Goal: Information Seeking & Learning: Learn about a topic

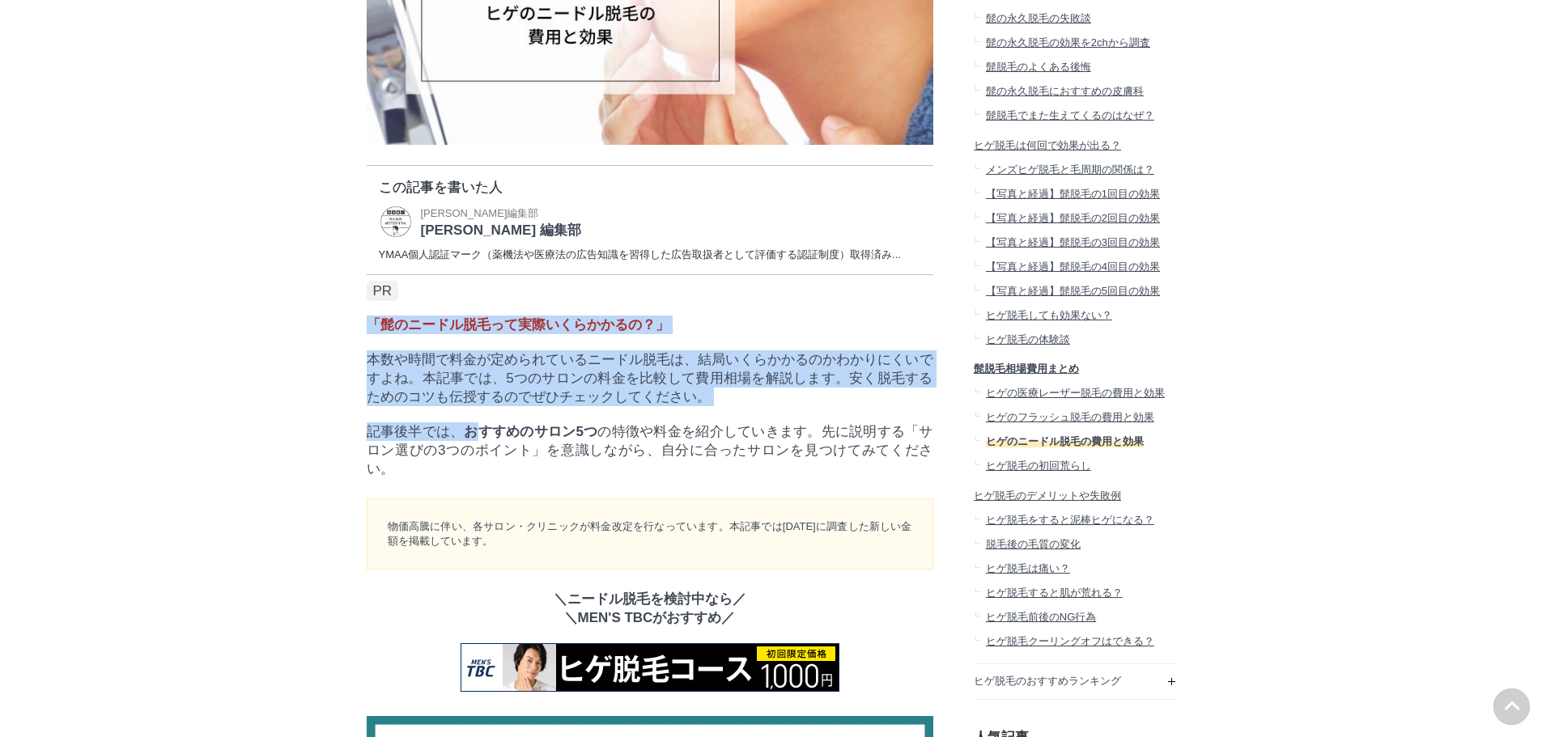
click at [476, 439] on strong "おすすめのサロン5つ" at bounding box center [531, 431] width 134 height 15
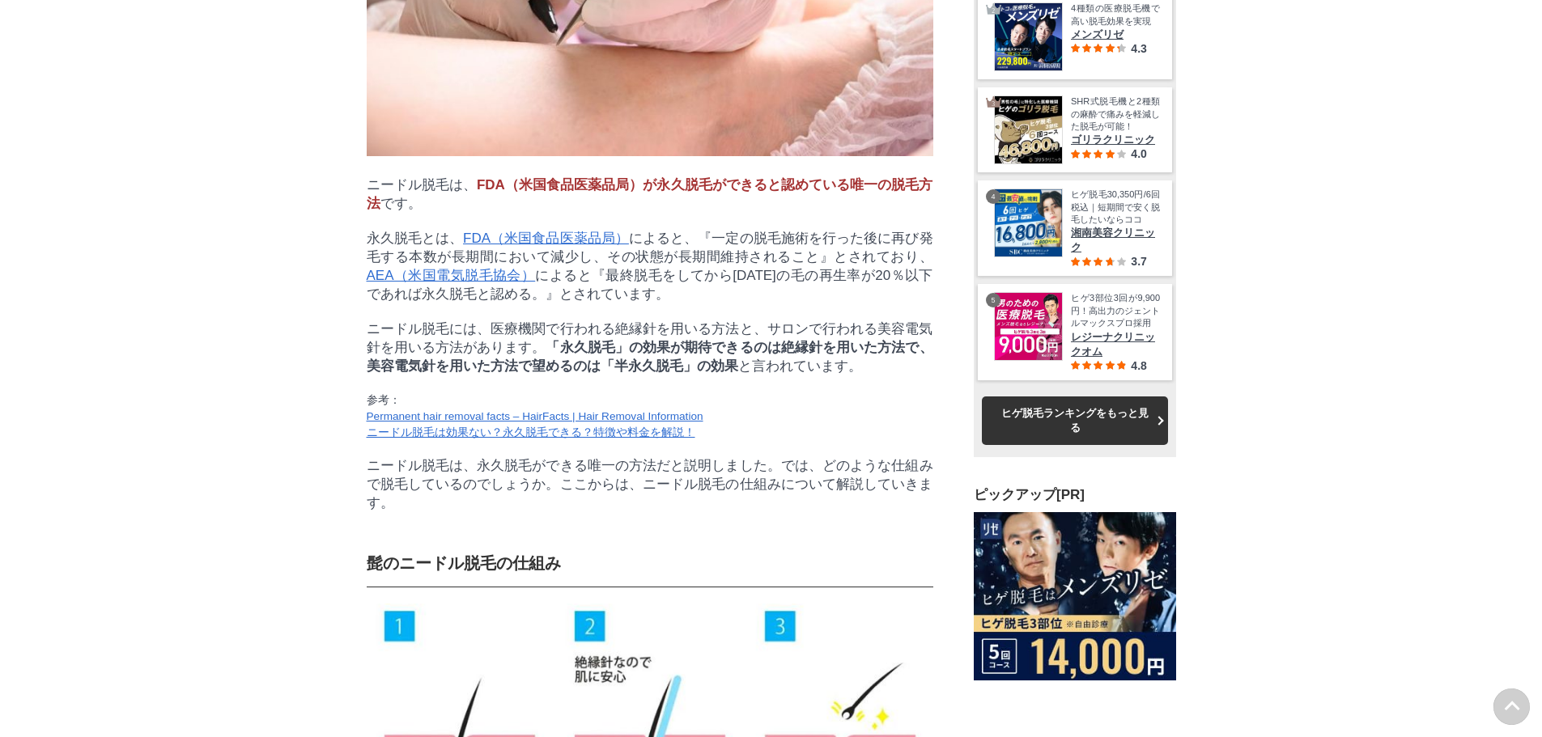
scroll to position [49548, 80126]
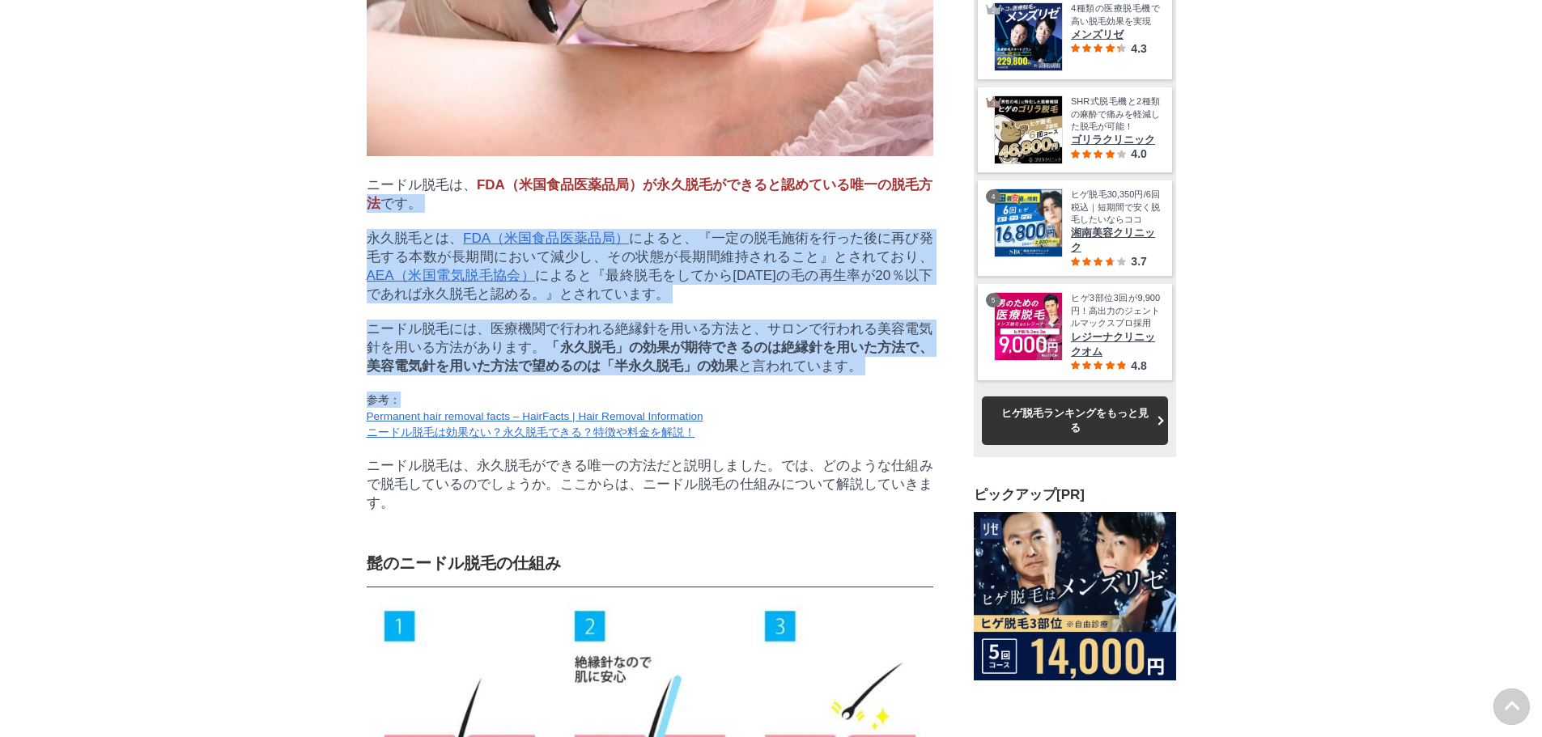
drag, startPoint x: 352, startPoint y: 259, endPoint x: 744, endPoint y: 453, distance: 437.2
drag, startPoint x: 744, startPoint y: 453, endPoint x: 333, endPoint y: 269, distance: 450.7
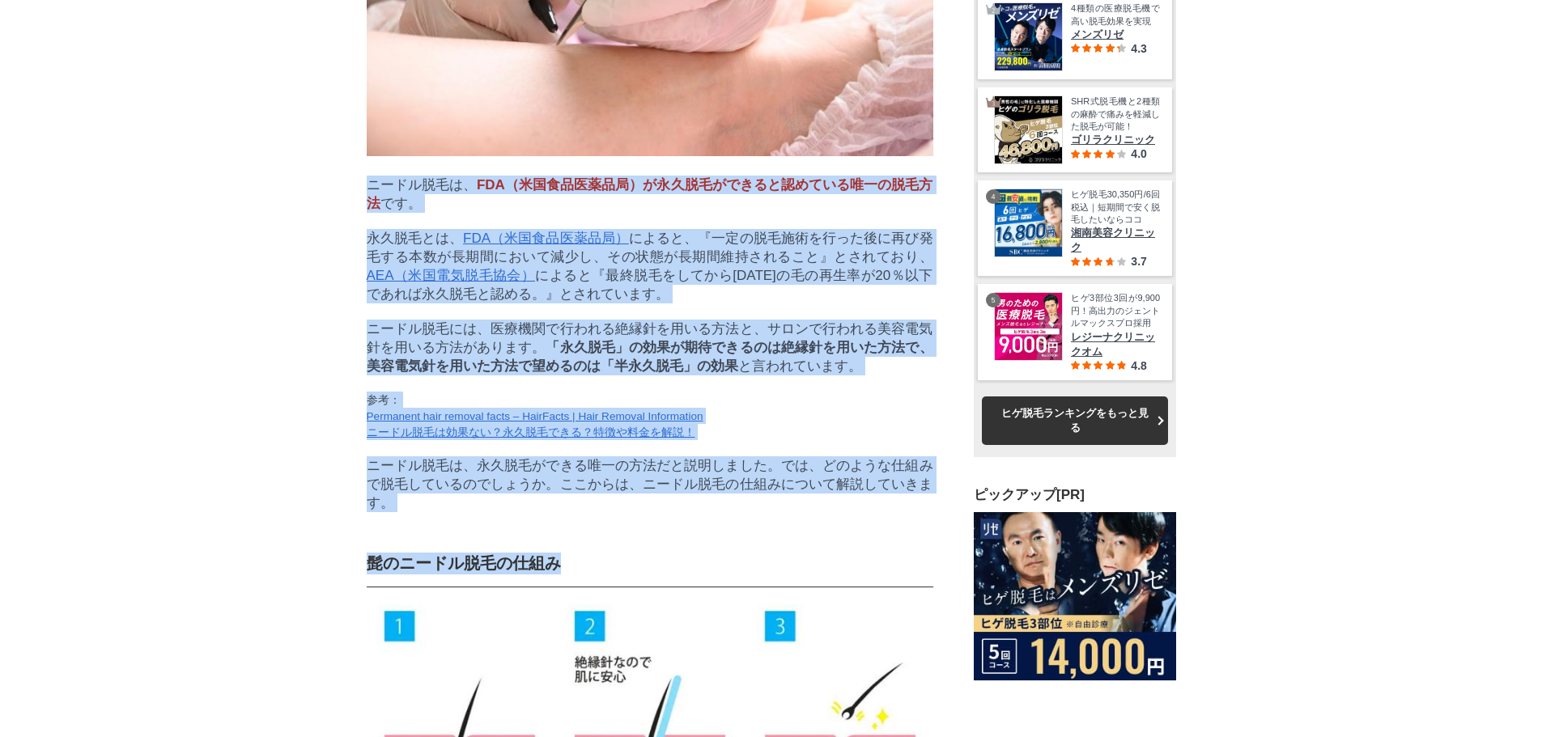
drag, startPoint x: 362, startPoint y: 224, endPoint x: 690, endPoint y: 615, distance: 510.7
drag, startPoint x: 679, startPoint y: 587, endPoint x: 370, endPoint y: 227, distance: 474.7
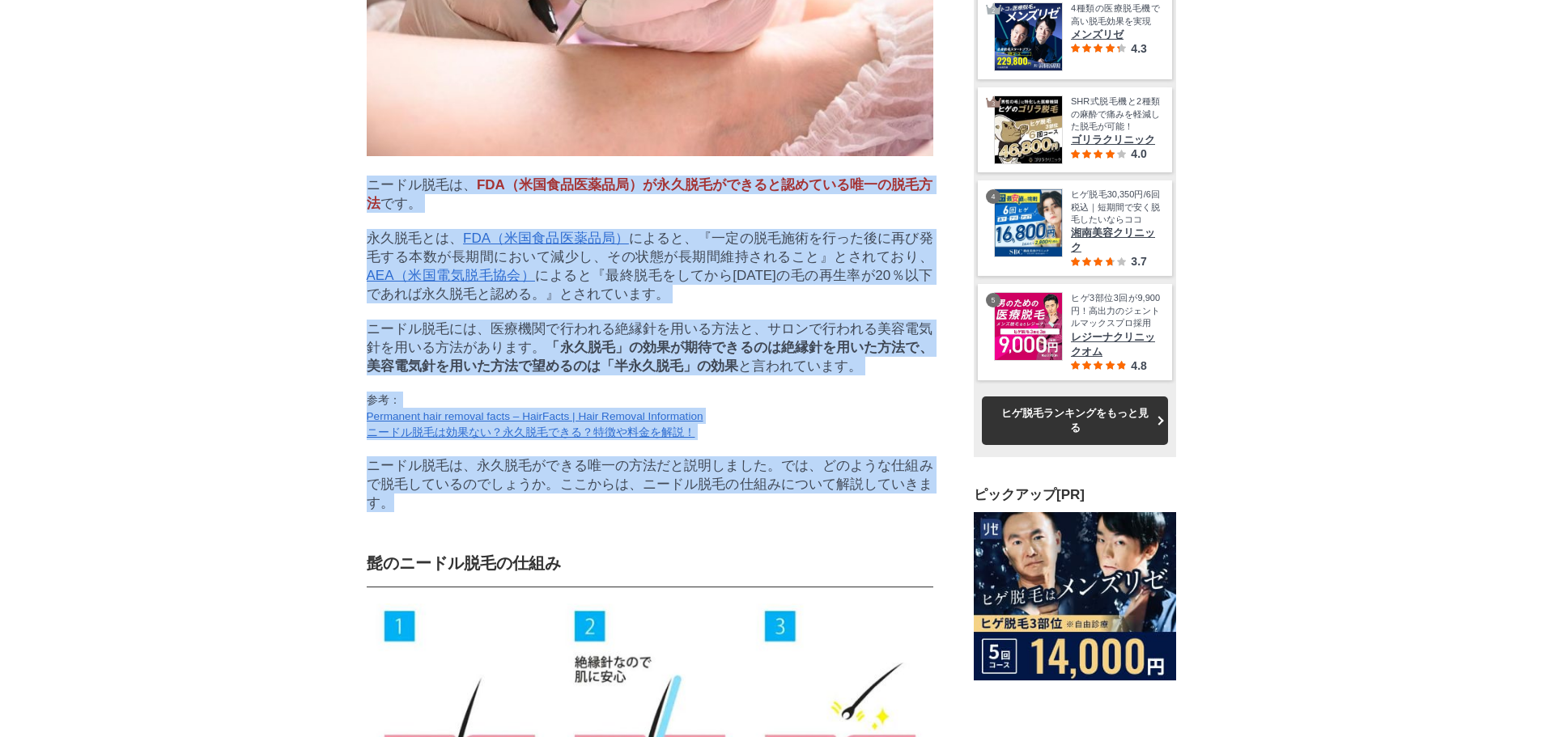
click at [370, 213] on p "ニードル脱毛は、 FDA（米国食品医薬品局）が永久脱毛ができると認めている唯一の脱毛方法 です。" at bounding box center [650, 194] width 567 height 37
drag, startPoint x: 370, startPoint y: 227, endPoint x: 464, endPoint y: 591, distance: 376.1
click at [464, 512] on p "ニードル脱毛は、永久脱毛ができる唯一の方法だと説明しました。では、どのような仕組みで脱毛しているのでしょうか。ここからは、ニードル脱毛の仕組みについて解説して…" at bounding box center [650, 484] width 567 height 56
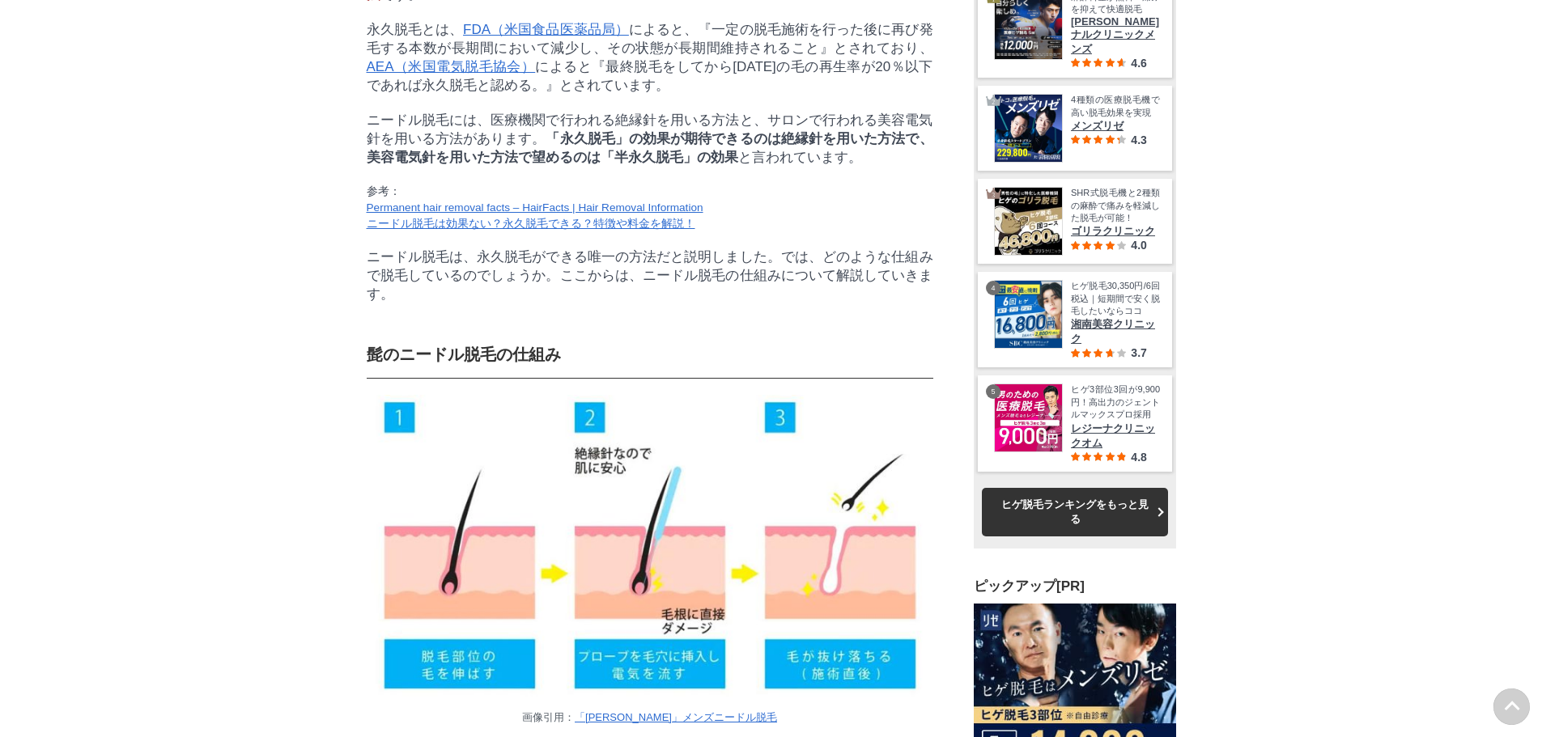
scroll to position [2023, 0]
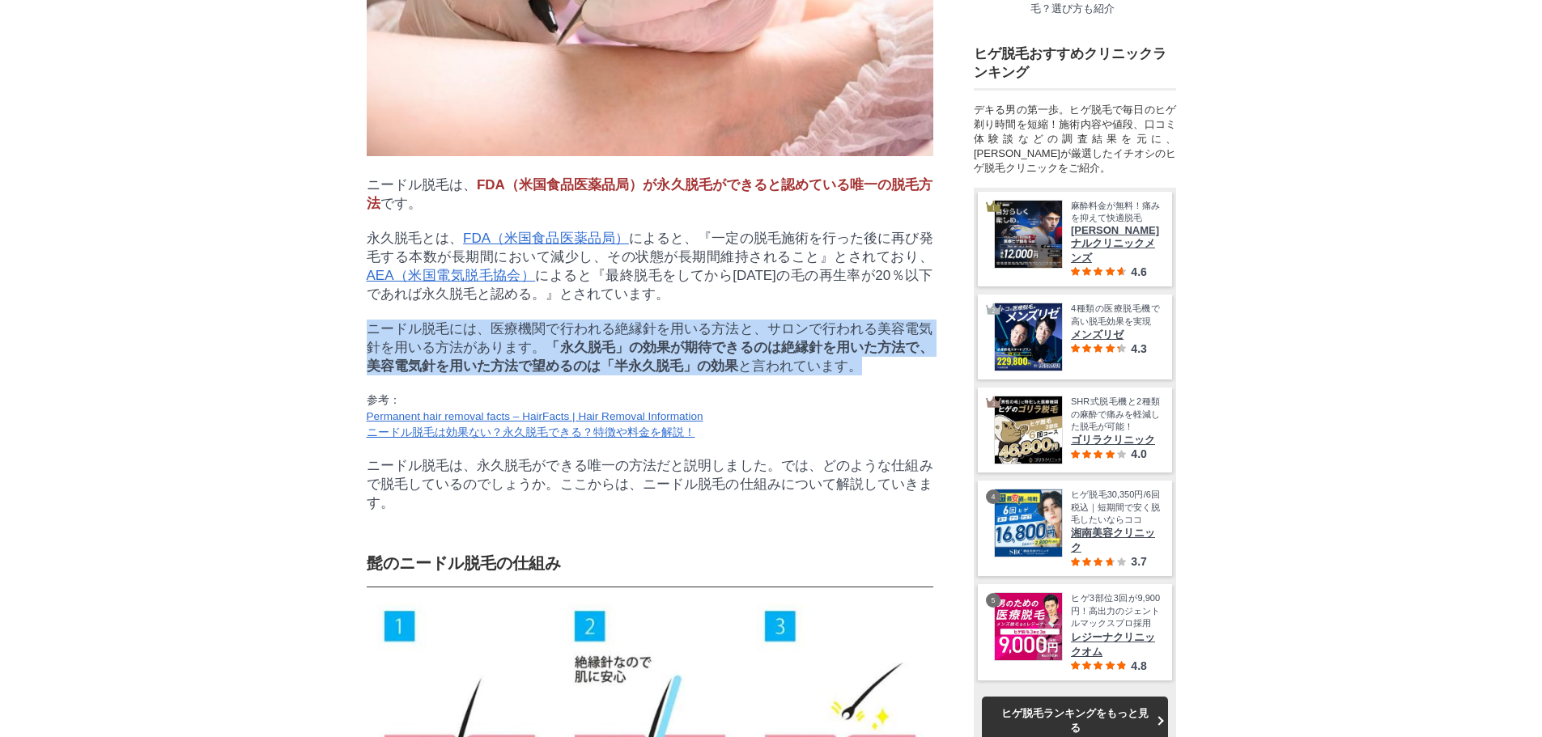
drag, startPoint x: 367, startPoint y: 381, endPoint x: 864, endPoint y: 430, distance: 499.3
click at [864, 376] on p "ニードル脱毛には、医療機関で行われる絶縁針を用いる方法と、サロンで行われる美容電気針を用いる方法があります。 「永久脱毛」の効果が期待できるのは絶縁針を用いた…" at bounding box center [650, 348] width 567 height 56
drag, startPoint x: 876, startPoint y: 426, endPoint x: 366, endPoint y: 398, distance: 510.6
click at [367, 376] on p "ニードル脱毛には、医療機関で行われる絶縁針を用いる方法と、サロンで行われる美容電気針を用いる方法があります。 「永久脱毛」の効果が期待できるのは絶縁針を用いた…" at bounding box center [650, 348] width 567 height 56
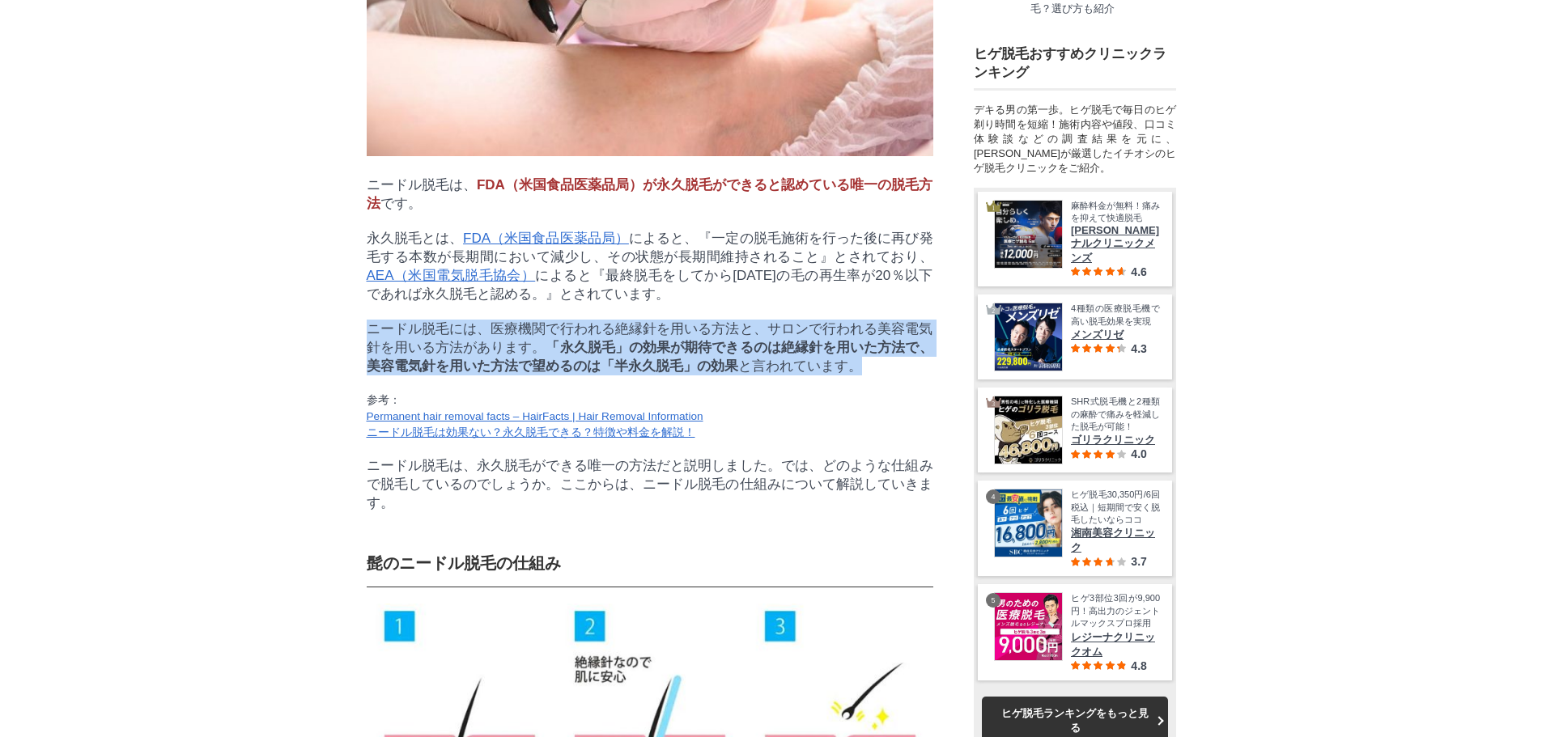
click at [367, 376] on p "ニードル脱毛には、医療機関で行われる絶縁針を用いる方法と、サロンで行われる美容電気針を用いる方法があります。 「永久脱毛」の効果が期待できるのは絶縁針を用いた…" at bounding box center [650, 348] width 567 height 56
drag, startPoint x: 366, startPoint y: 398, endPoint x: 848, endPoint y: 438, distance: 484.0
click at [848, 376] on p "ニードル脱毛には、医療機関で行われる絶縁針を用いる方法と、サロンで行われる美容電気針を用いる方法があります。 「永久脱毛」の効果が期待できるのは絶縁針を用いた…" at bounding box center [650, 348] width 567 height 56
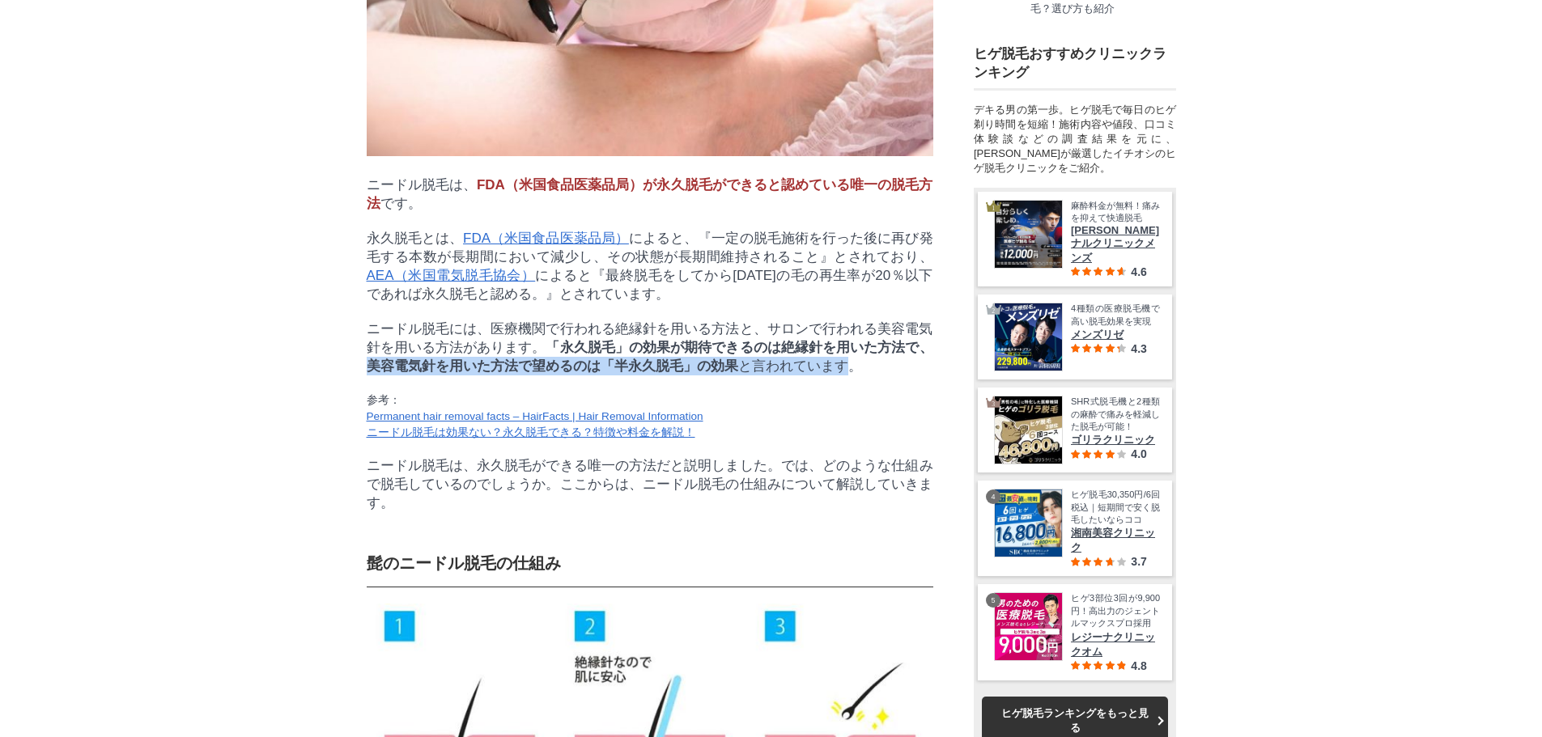
drag, startPoint x: 851, startPoint y: 438, endPoint x: 342, endPoint y: 431, distance: 508.3
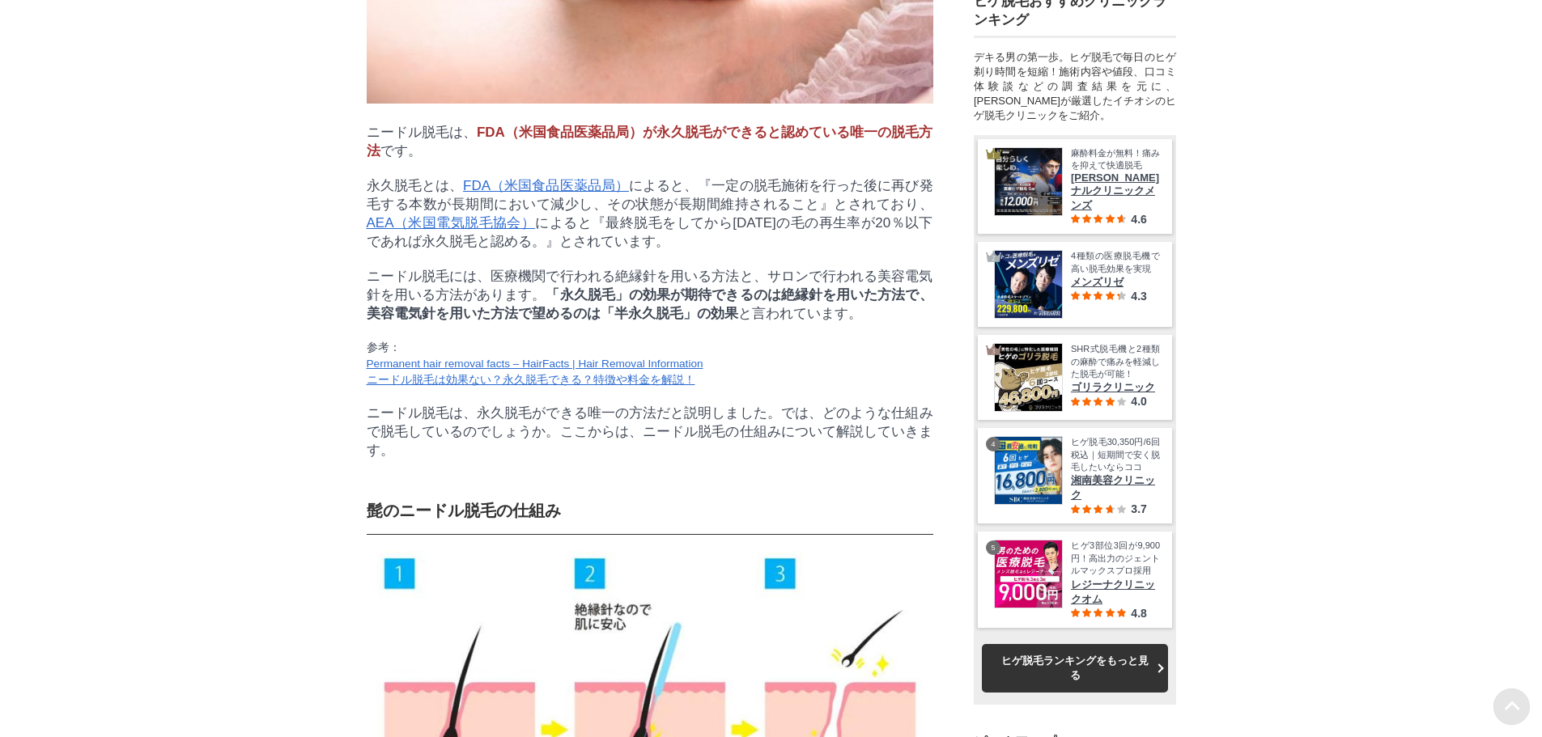
scroll to position [2104, 0]
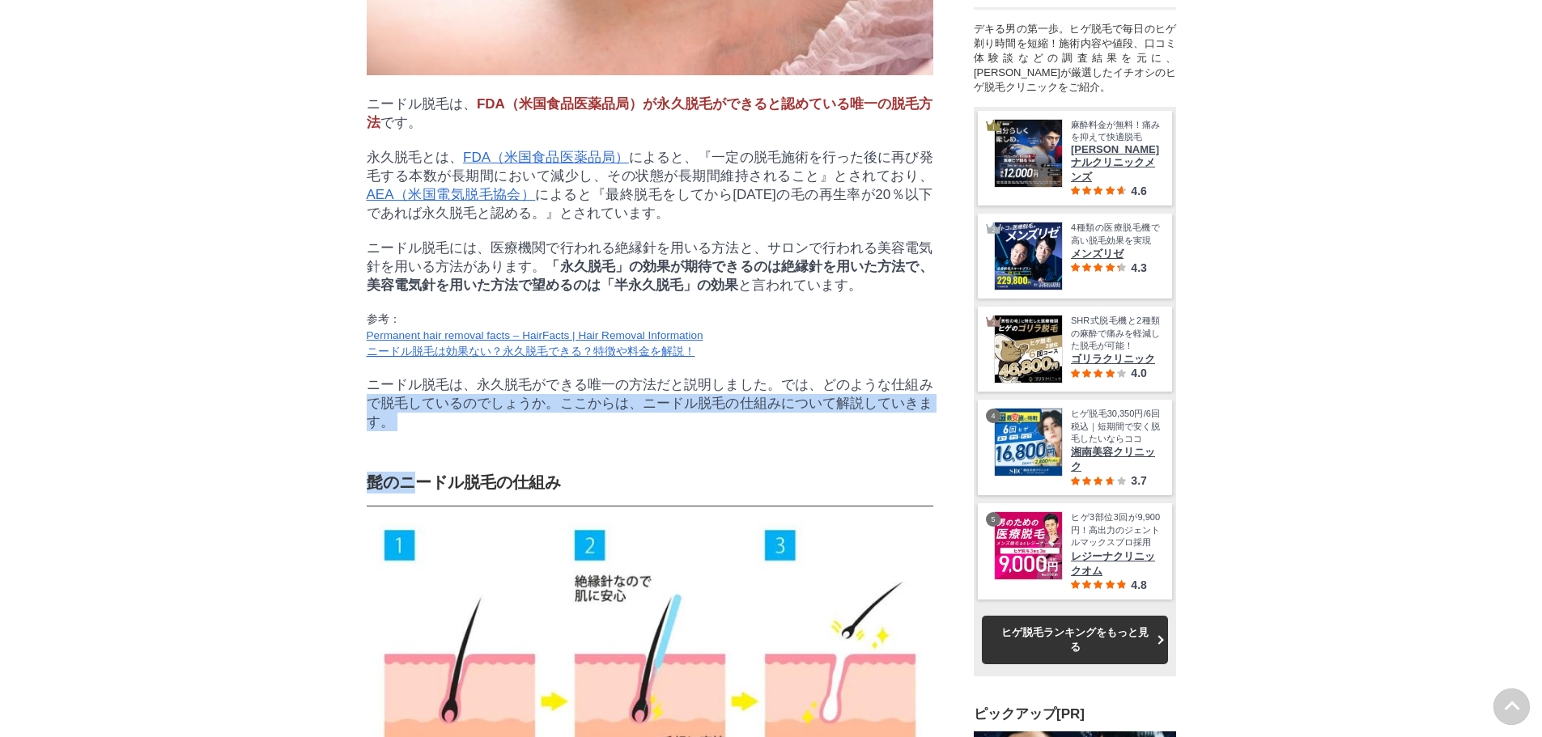
drag, startPoint x: 374, startPoint y: 494, endPoint x: 411, endPoint y: 534, distance: 55.0
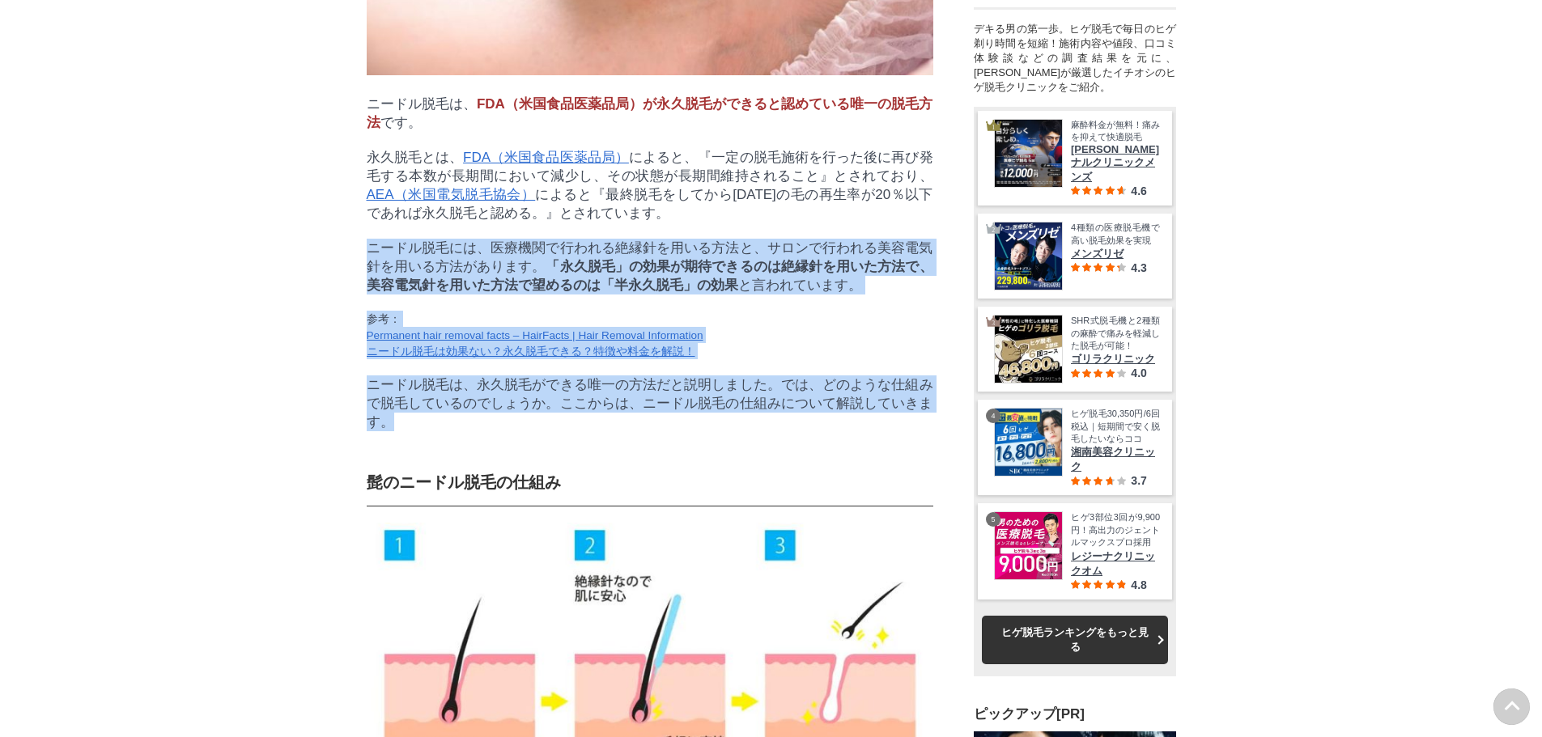
drag, startPoint x: 407, startPoint y: 524, endPoint x: 330, endPoint y: 315, distance: 223.3
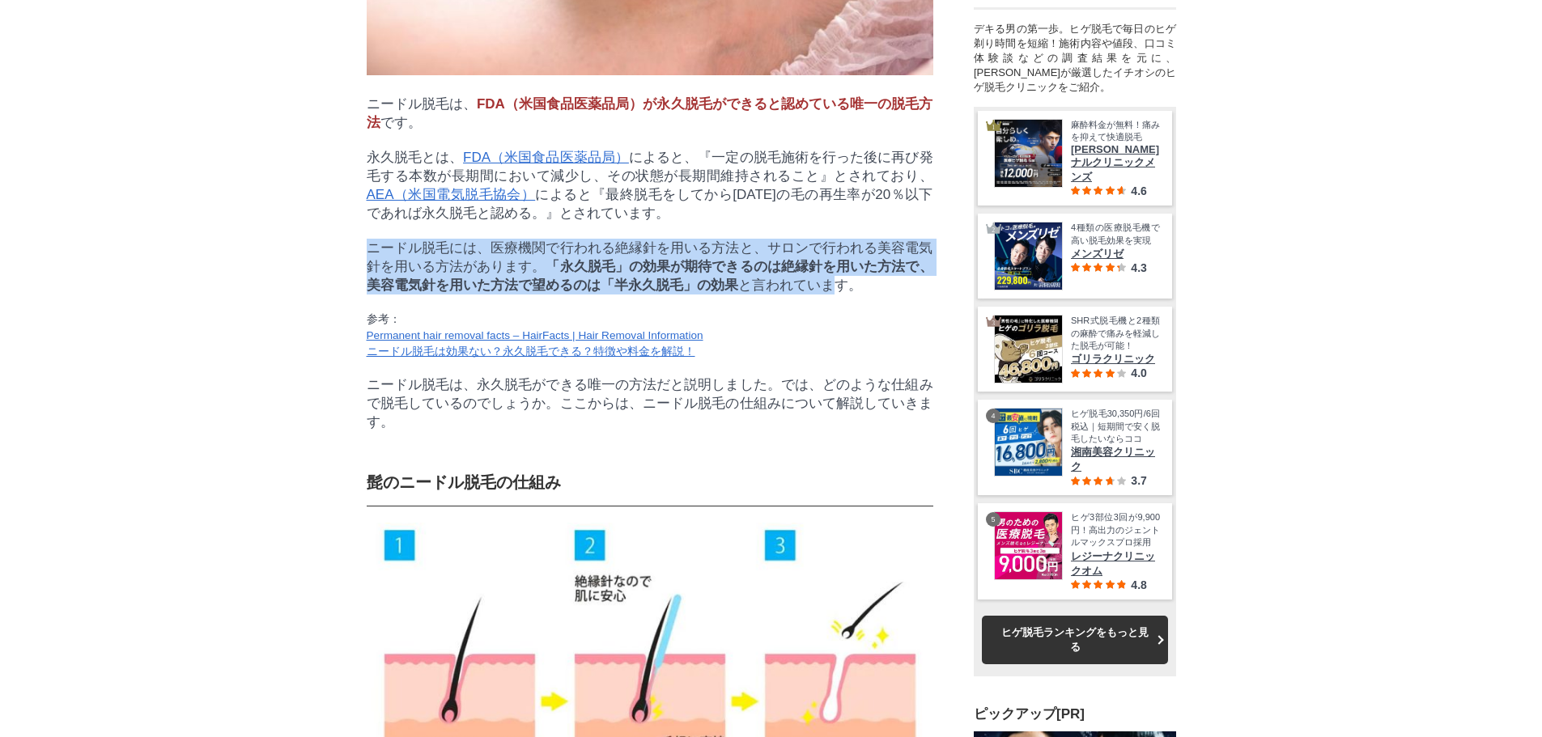
drag, startPoint x: 340, startPoint y: 315, endPoint x: 836, endPoint y: 356, distance: 497.8
click at [836, 295] on p "ニードル脱毛には、医療機関で行われる絶縁針を用いる方法と、サロンで行われる美容電気針を用いる方法があります。 「永久脱毛」の効果が期待できるのは絶縁針を用いた…" at bounding box center [650, 267] width 567 height 56
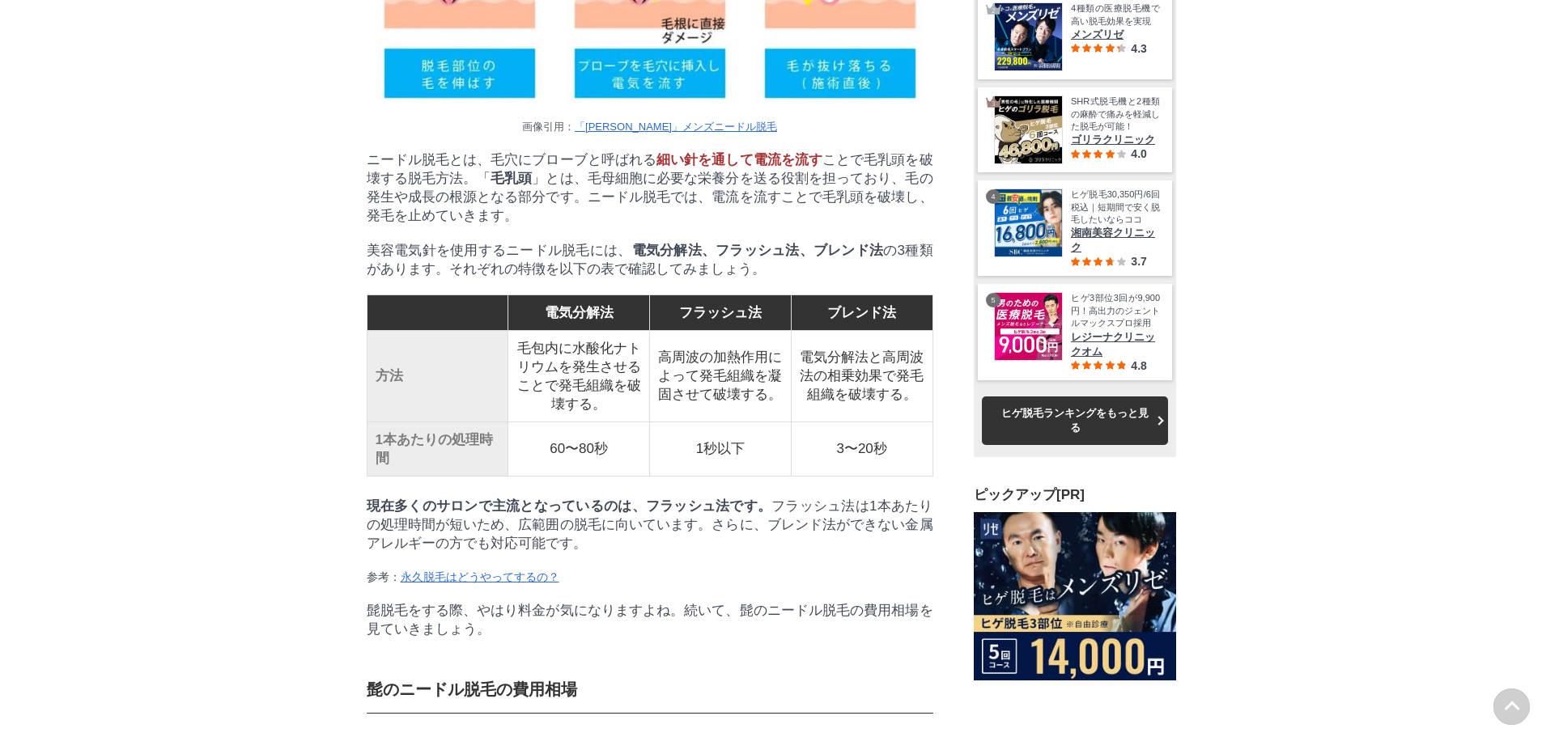
scroll to position [2833, 0]
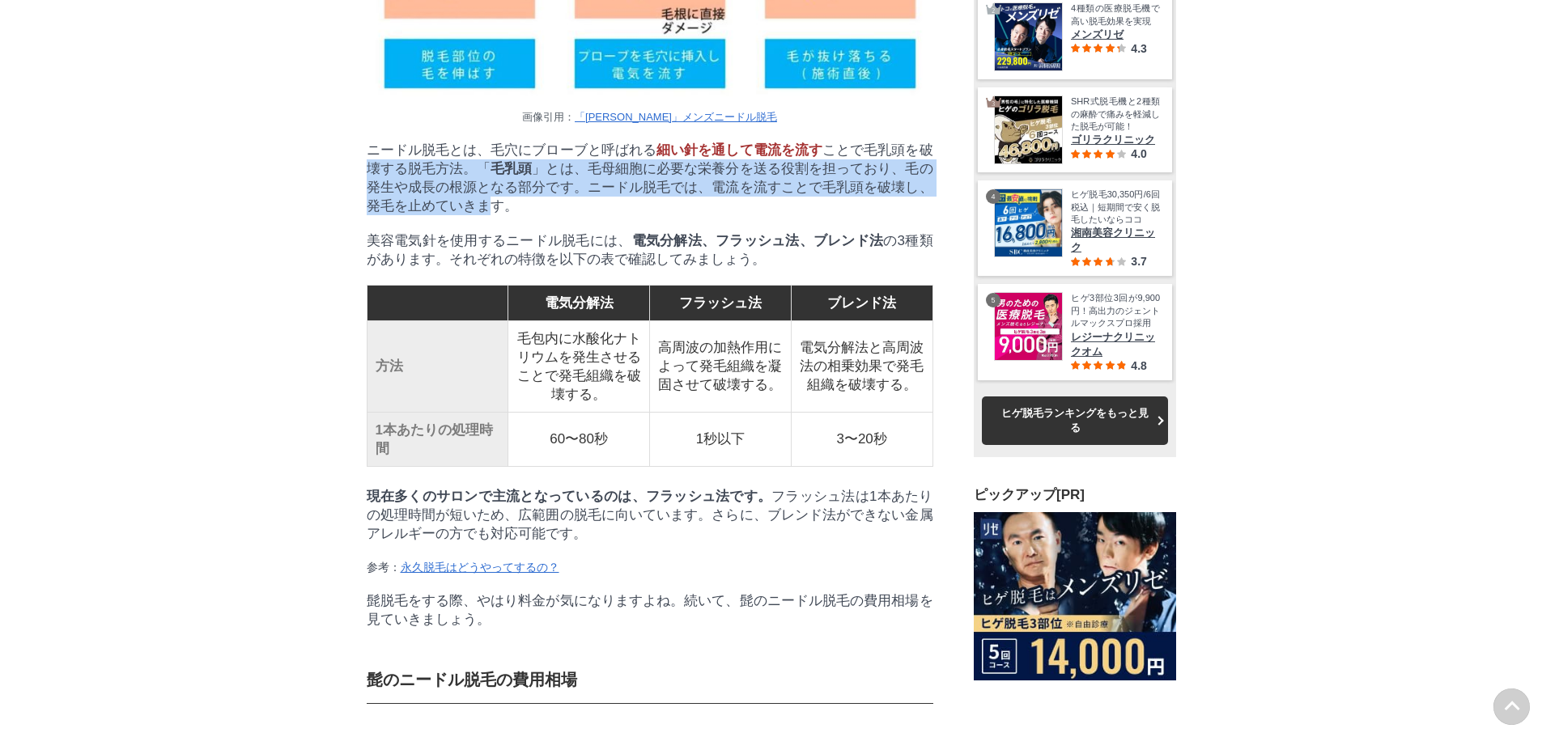
drag, startPoint x: 339, startPoint y: 265, endPoint x: 489, endPoint y: 320, distance: 159.2
click at [489, 215] on p "ニードル脱毛とは、毛穴にブローブと呼ばれる 細い針を通して電流を流す ことで毛乳頭を破壊する脱毛方法。「 毛乳頭 」とは、毛母細胞に必要な栄養分を送る役割を担…" at bounding box center [650, 178] width 567 height 74
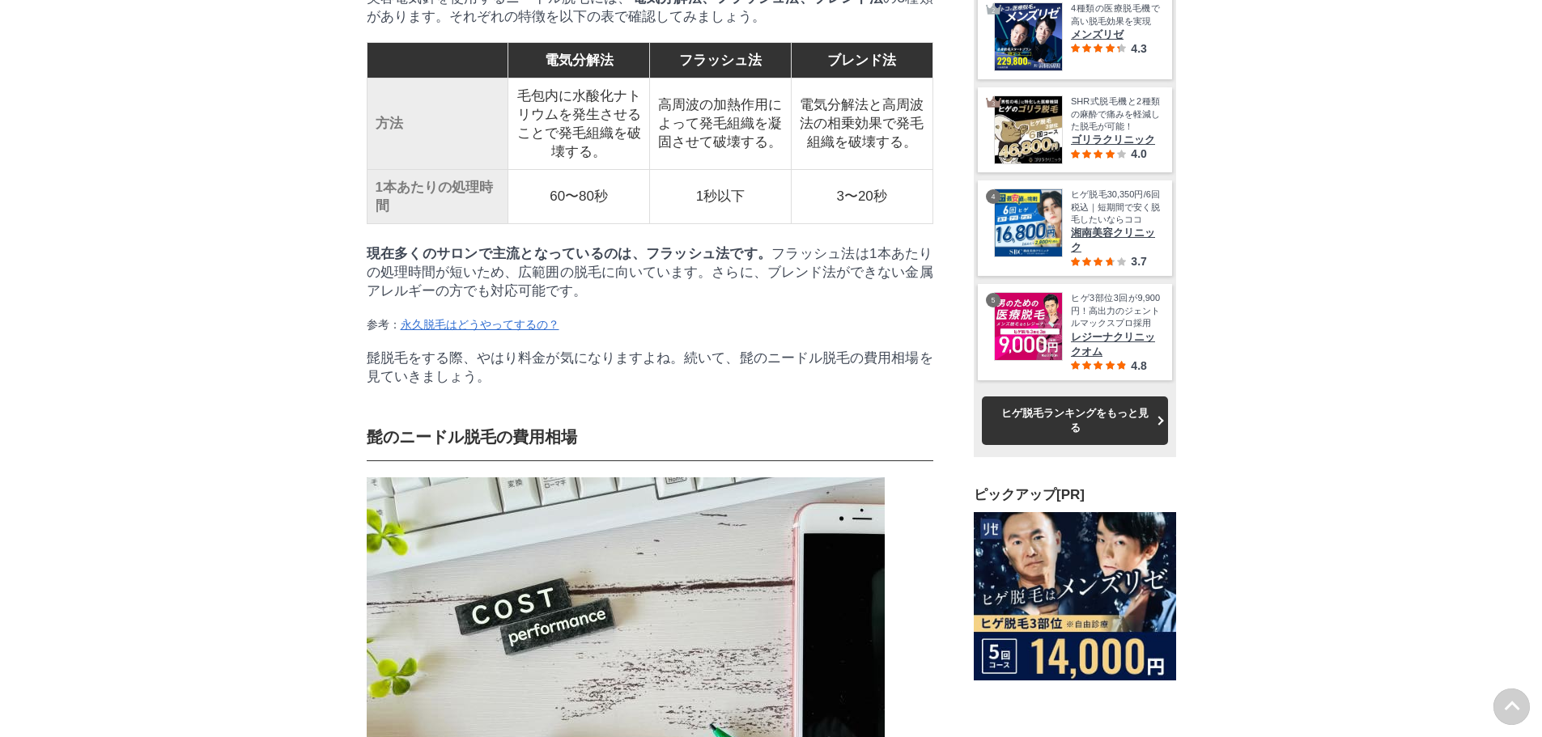
scroll to position [3156, 0]
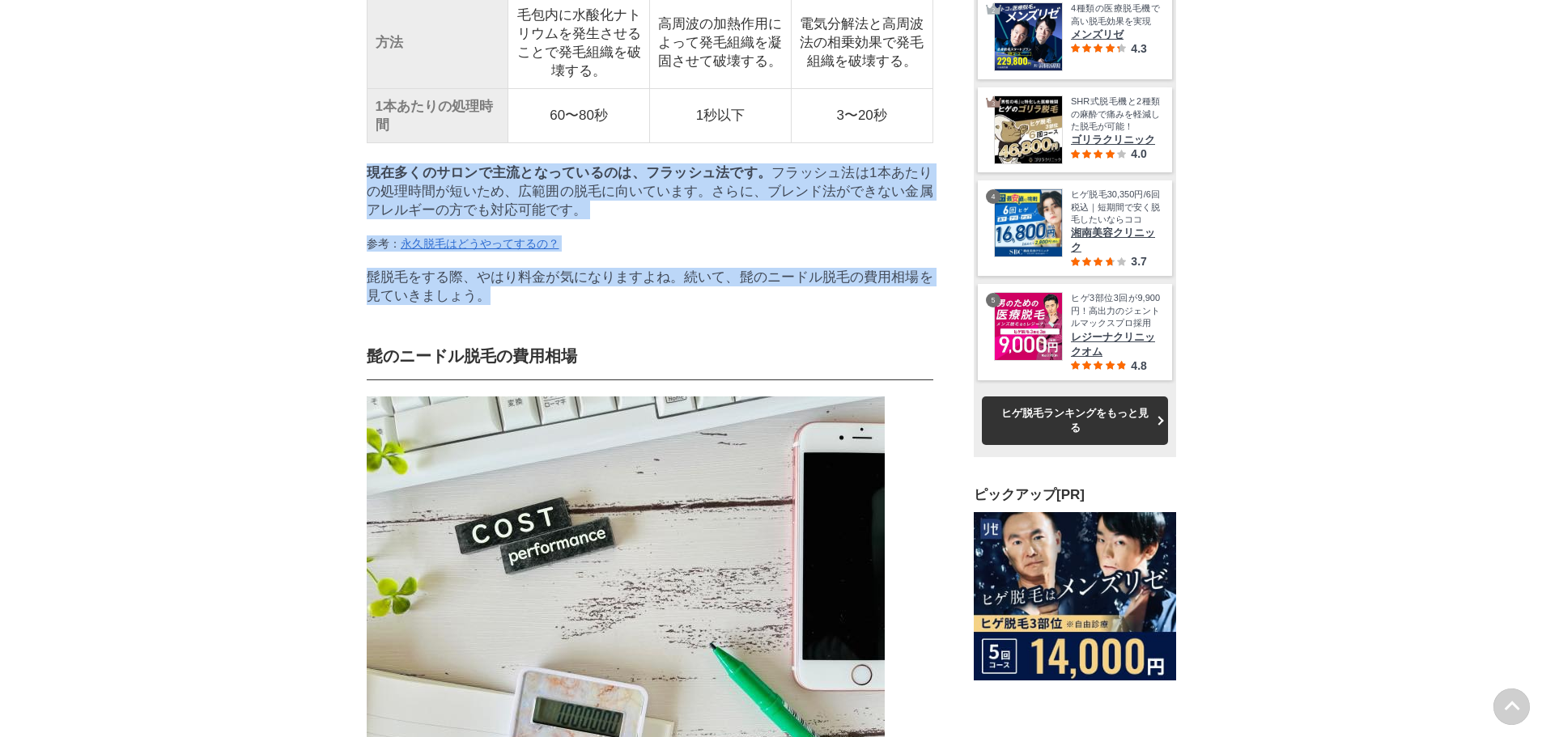
drag, startPoint x: 351, startPoint y: 318, endPoint x: 606, endPoint y: 456, distance: 289.7
click at [606, 305] on p "髭脱毛をする際、やはり料金が気になりますよね。続いて、髭のニードル脱毛の費用相場を見ていきましょう。" at bounding box center [650, 286] width 567 height 37
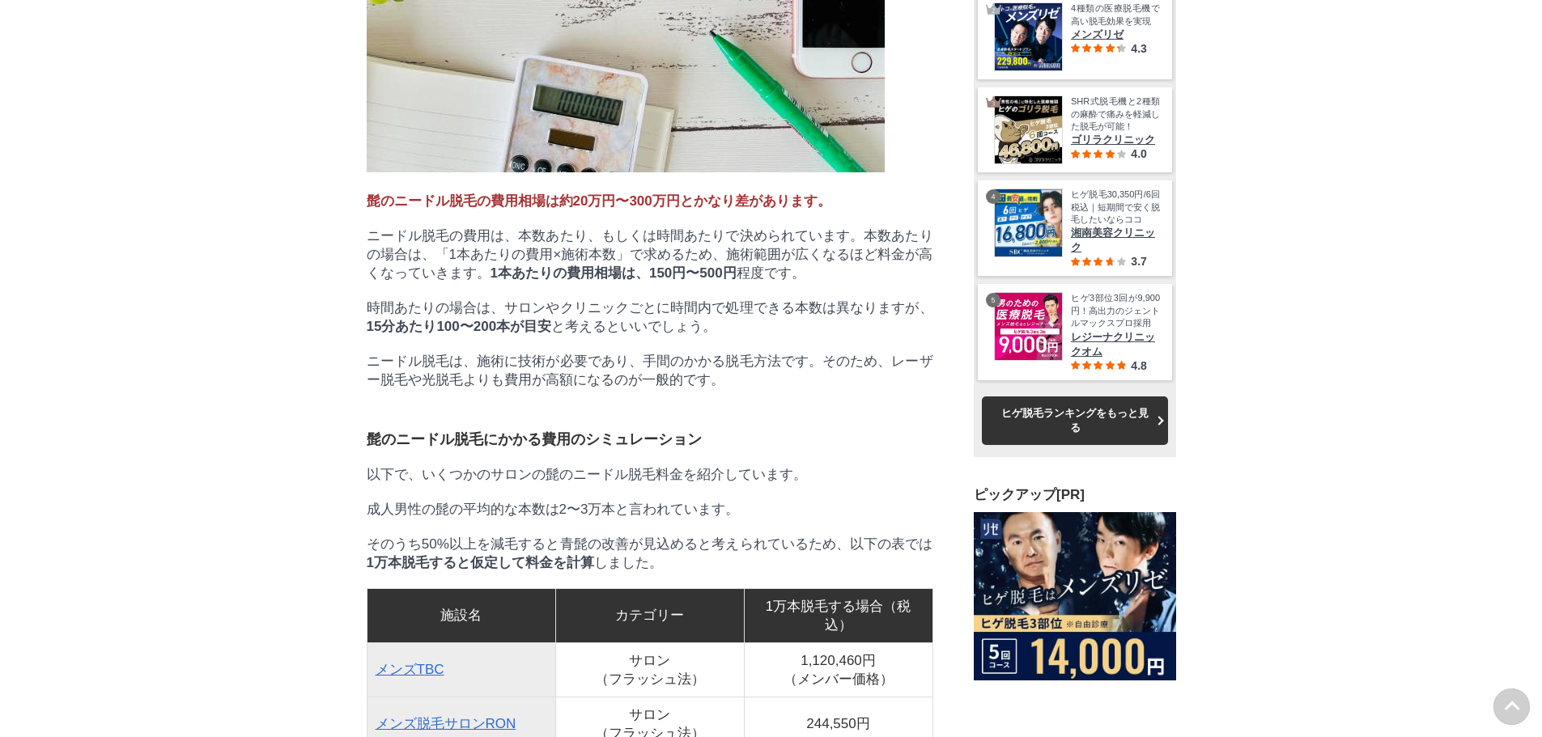
scroll to position [3804, 0]
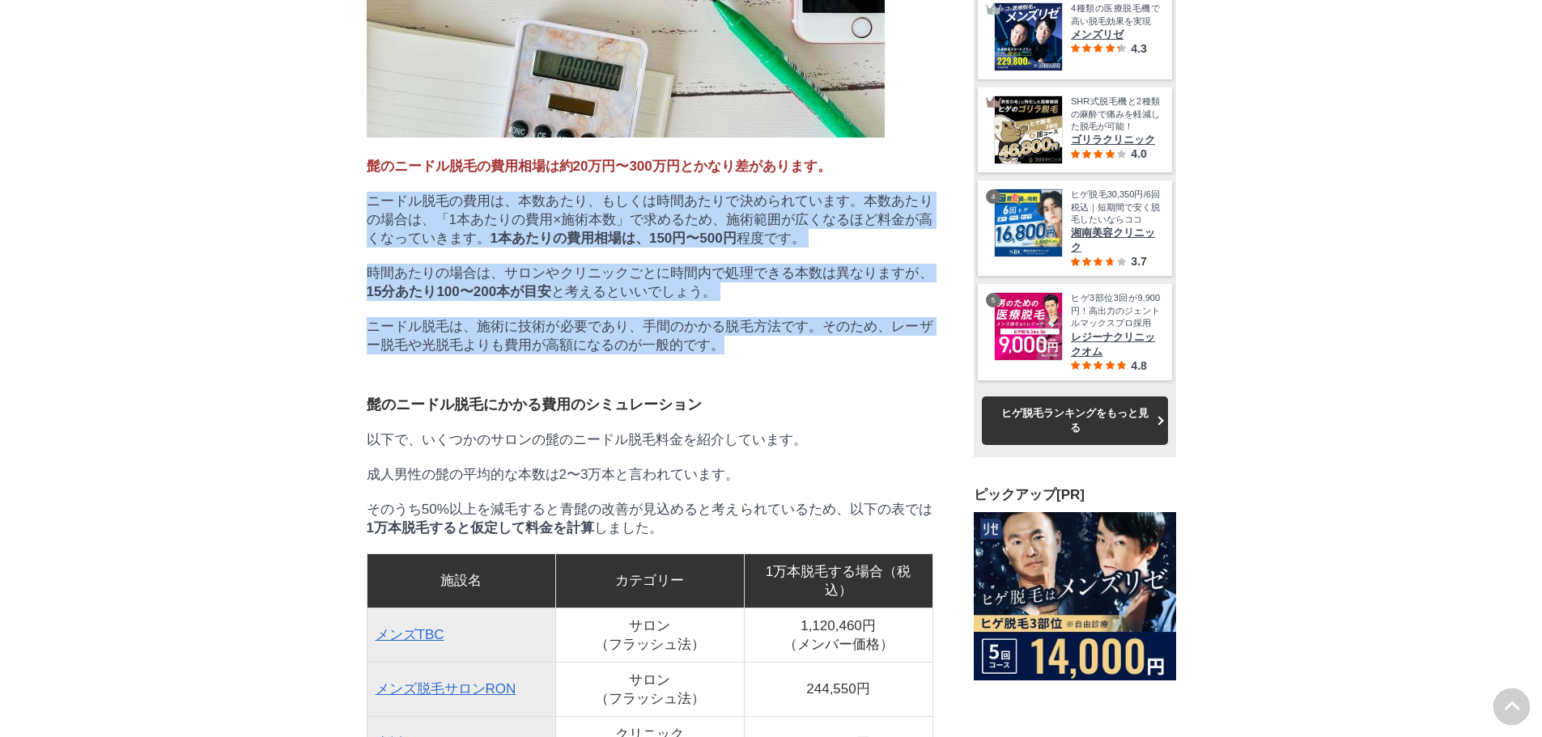
drag, startPoint x: 354, startPoint y: 349, endPoint x: 771, endPoint y: 542, distance: 459.5
click at [771, 354] on p "ニードル脱毛は、施術に技術が必要であり、手間のかかる脱毛方法です。そのため、レーザー脱毛や光脱毛よりも費用が高額になるのが一般的です。" at bounding box center [650, 335] width 567 height 37
drag, startPoint x: 772, startPoint y: 543, endPoint x: 350, endPoint y: 338, distance: 469.5
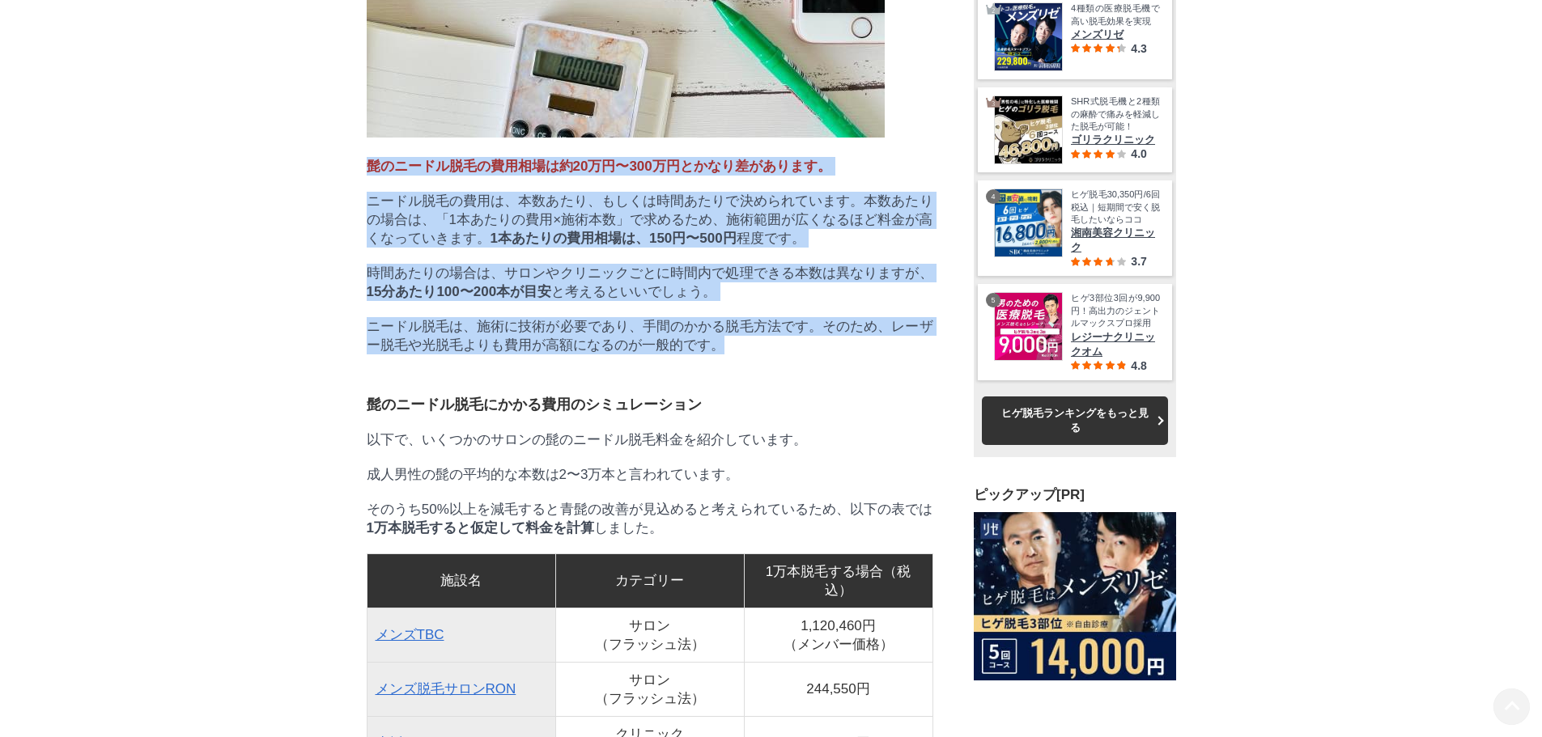
drag, startPoint x: 350, startPoint y: 338, endPoint x: 753, endPoint y: 544, distance: 452.5
click at [753, 354] on p "ニードル脱毛は、施術に技術が必要であり、手間のかかる脱毛方法です。そのため、レーザー脱毛や光脱毛よりも費用が高額になるのが一般的です。" at bounding box center [650, 335] width 567 height 37
drag, startPoint x: 753, startPoint y: 544, endPoint x: 337, endPoint y: 343, distance: 461.2
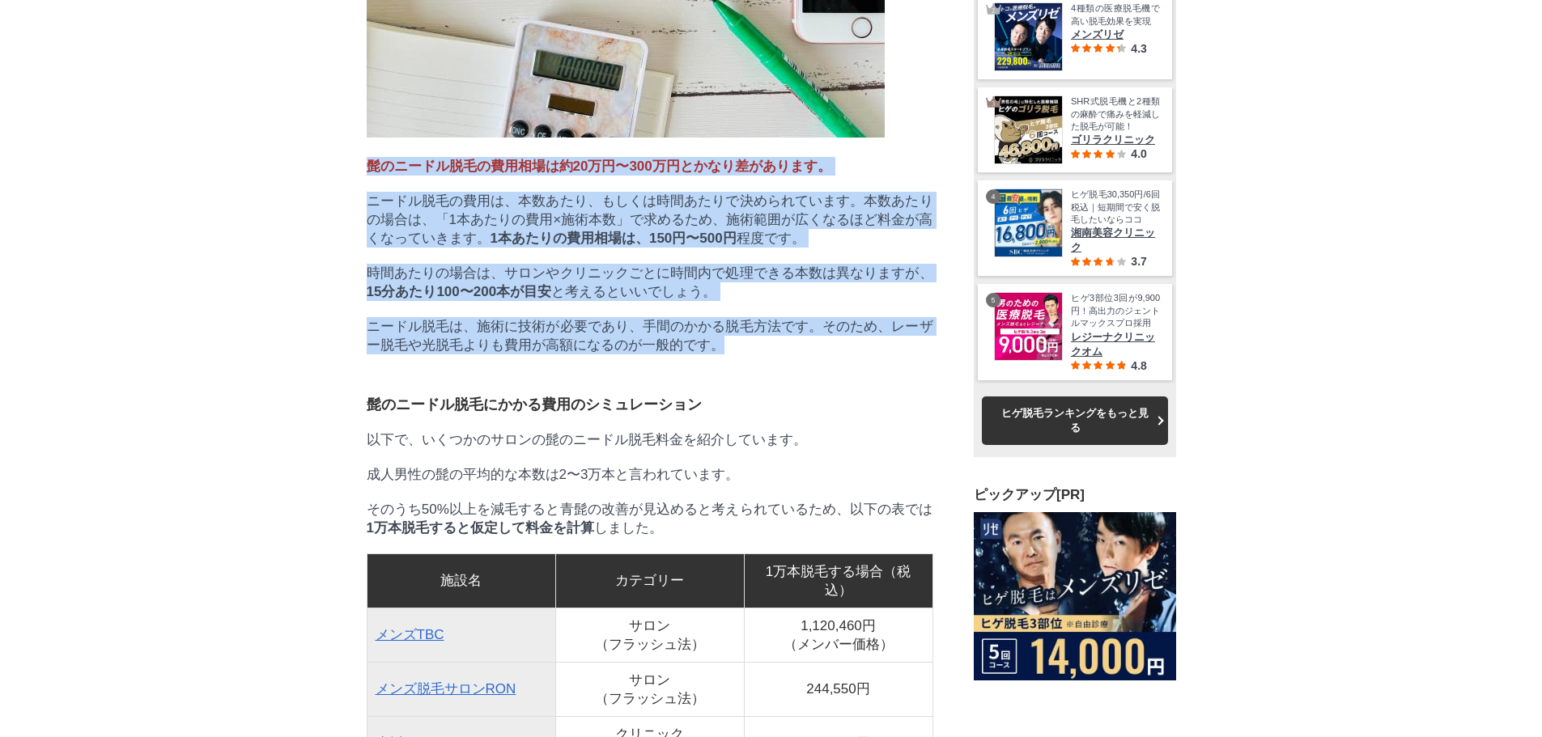
drag, startPoint x: 369, startPoint y: 369, endPoint x: 719, endPoint y: 548, distance: 392.7
click at [719, 354] on p "ニードル脱毛は、施術に技術が必要であり、手間のかかる脱毛方法です。そのため、レーザー脱毛や光脱毛よりも費用が高額になるのが一般的です。" at bounding box center [650, 335] width 567 height 37
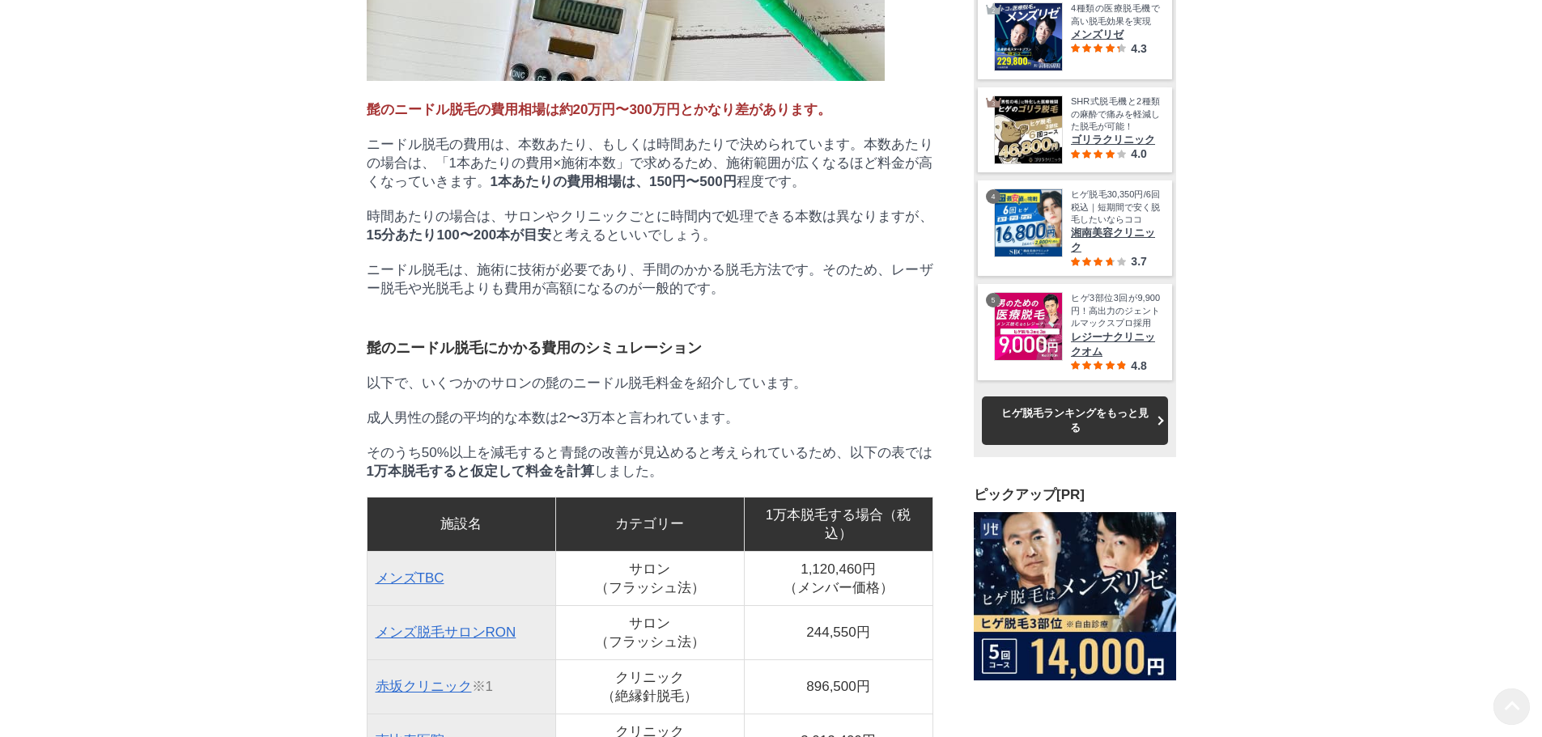
scroll to position [3885, 0]
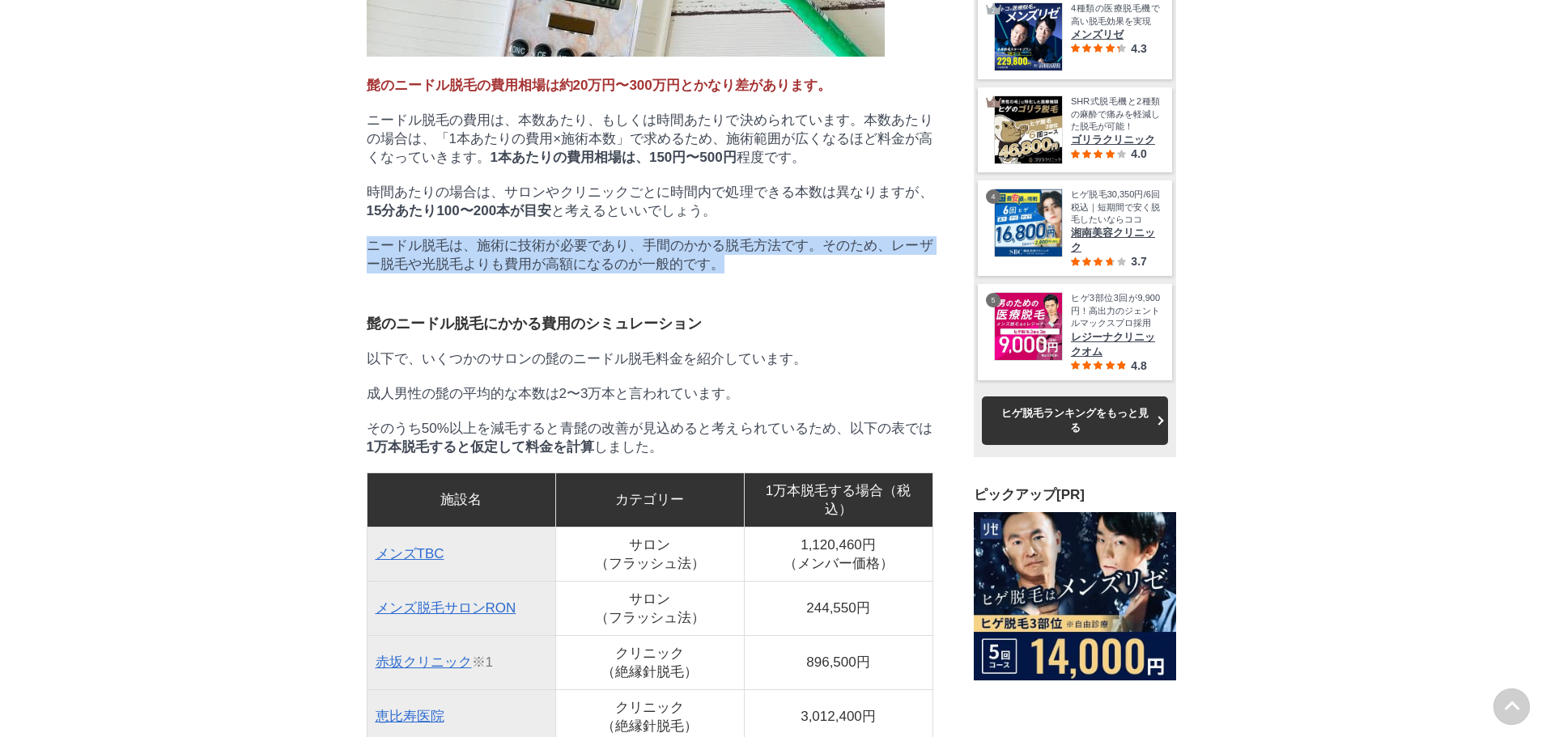
drag, startPoint x: 366, startPoint y: 432, endPoint x: 740, endPoint y: 465, distance: 375.4
click at [740, 274] on p "ニードル脱毛は、施術に技術が必要であり、手間のかかる脱毛方法です。そのため、レーザー脱毛や光脱毛よりも費用が高額になるのが一般的です。" at bounding box center [650, 254] width 567 height 37
drag, startPoint x: 743, startPoint y: 465, endPoint x: 322, endPoint y: 410, distance: 424.6
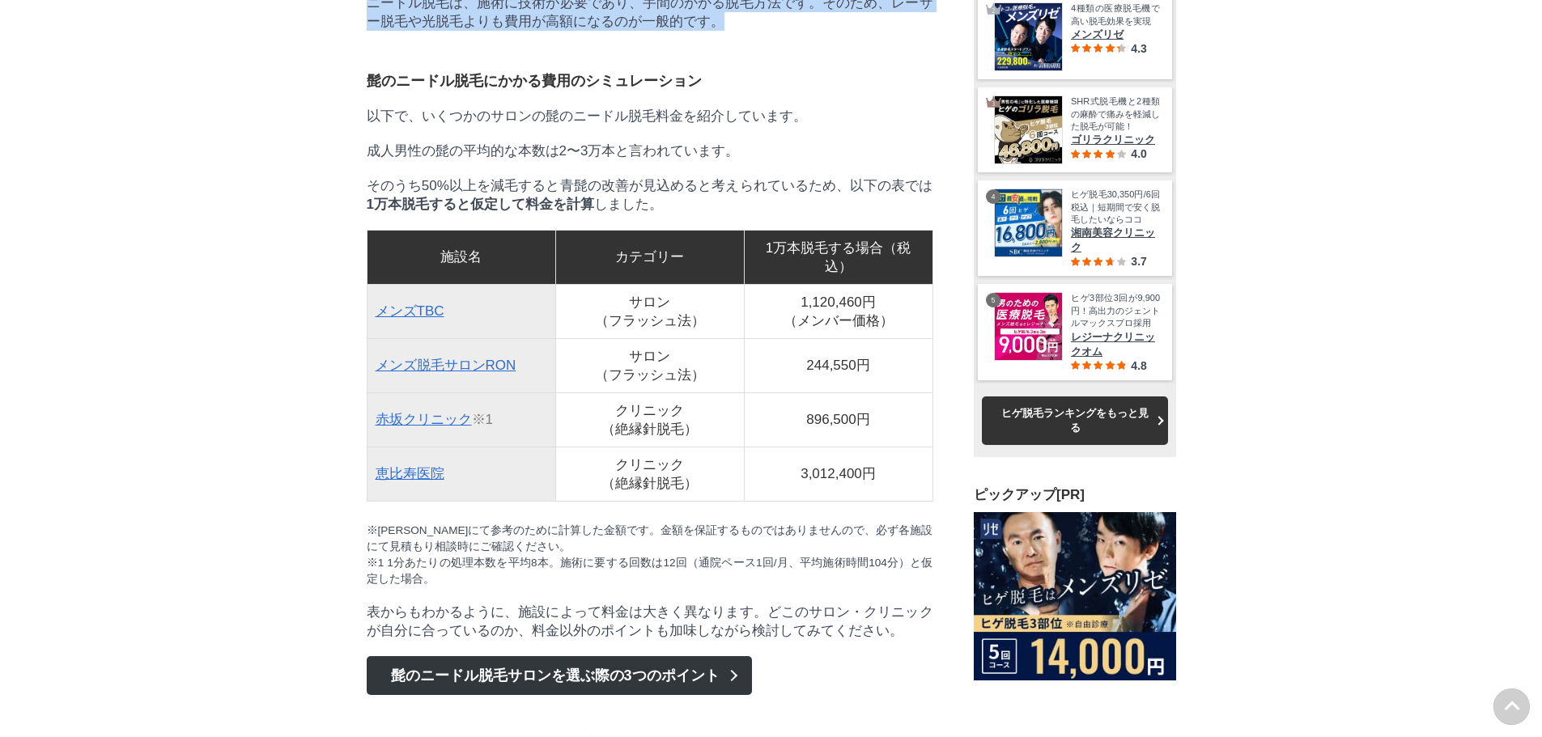
scroll to position [4209, 0]
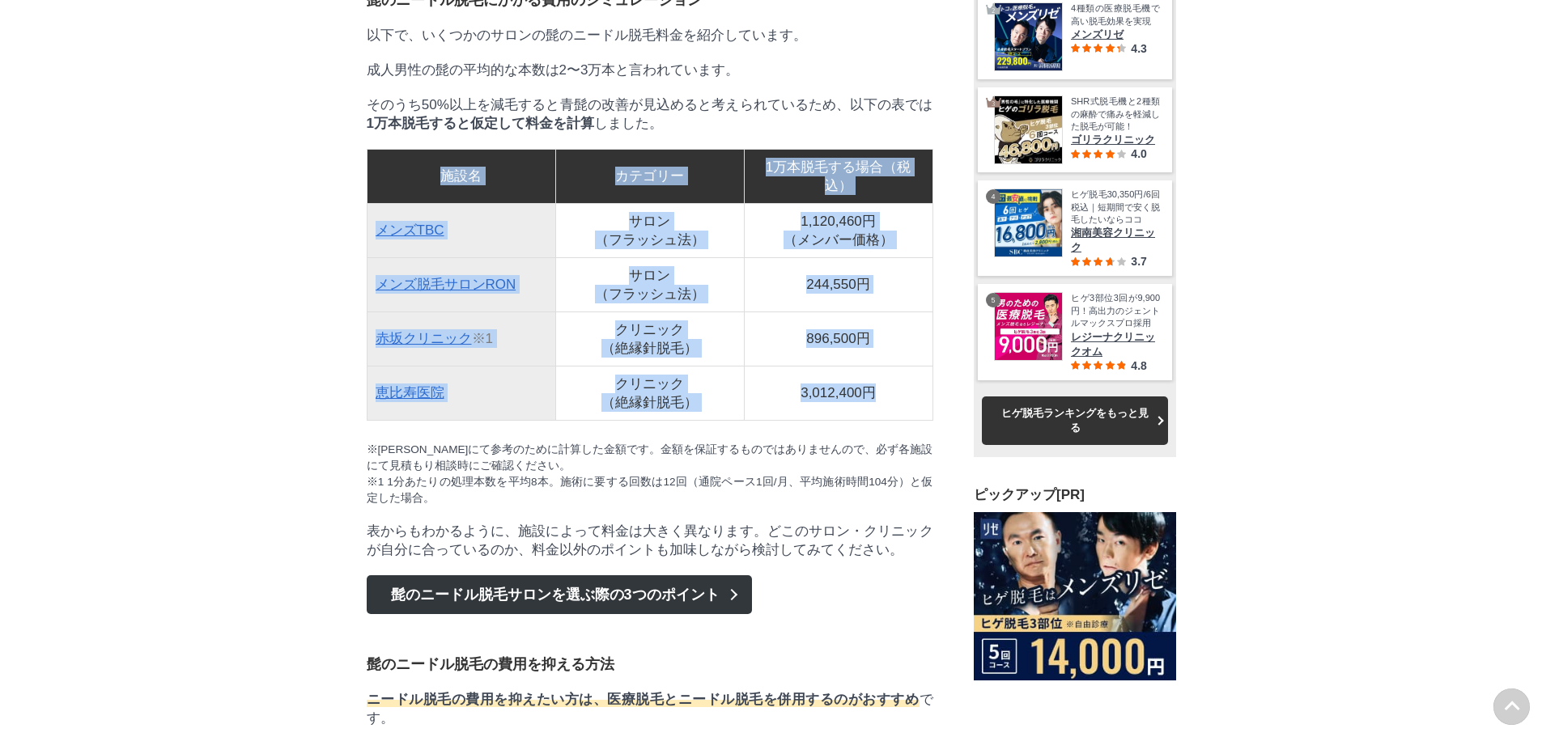
drag, startPoint x: 371, startPoint y: 392, endPoint x: 889, endPoint y: 618, distance: 565.1
click at [889, 420] on tbody "施設名 カテゴリー 1万本脱毛する場合（税込） メンズTBC サロン （フラッシュ法） 1,120,460円 （メンバー価格） メンズ脱毛サロン[PERSON…" at bounding box center [650, 284] width 566 height 271
click at [889, 420] on td "3,012,400円" at bounding box center [838, 393] width 189 height 54
drag, startPoint x: 889, startPoint y: 618, endPoint x: 394, endPoint y: 382, distance: 548.1
click at [394, 382] on tbody "施設名 カテゴリー 1万本脱毛する場合（税込） メンズTBC サロン （フラッシュ法） 1,120,460円 （メンバー価格） メンズ脱毛サロン[PERSON…" at bounding box center [650, 284] width 566 height 271
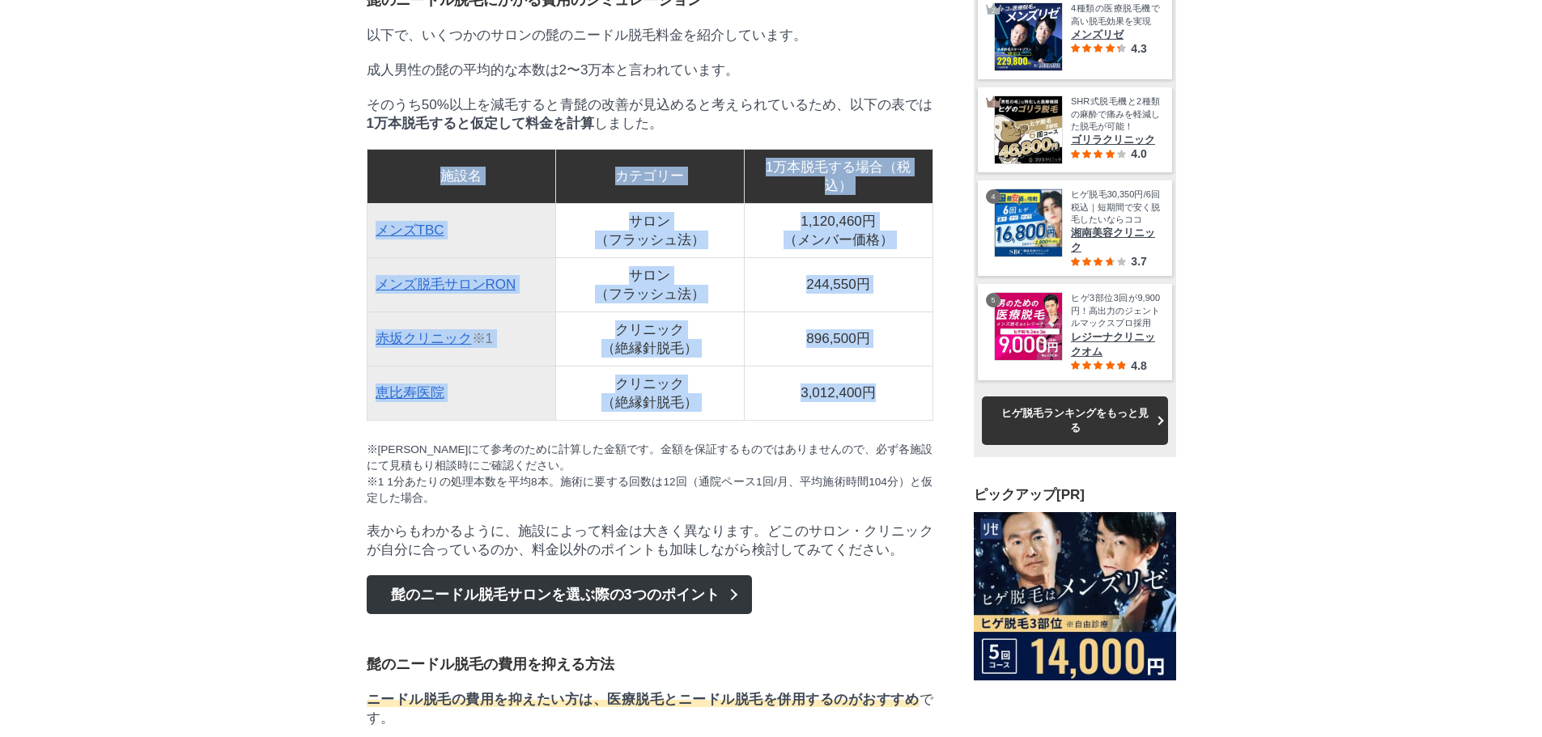
click at [394, 203] on td "施設名" at bounding box center [461, 176] width 189 height 54
drag, startPoint x: 394, startPoint y: 382, endPoint x: 893, endPoint y: 541, distance: 523.2
click at [893, 420] on tbody "施設名 カテゴリー 1万本脱毛する場合（税込） メンズTBC サロン （フラッシュ法） 1,120,460円 （メンバー価格） メンズ脱毛サロン[PERSON…" at bounding box center [650, 284] width 566 height 271
click at [893, 366] on td "896,500円" at bounding box center [838, 339] width 189 height 54
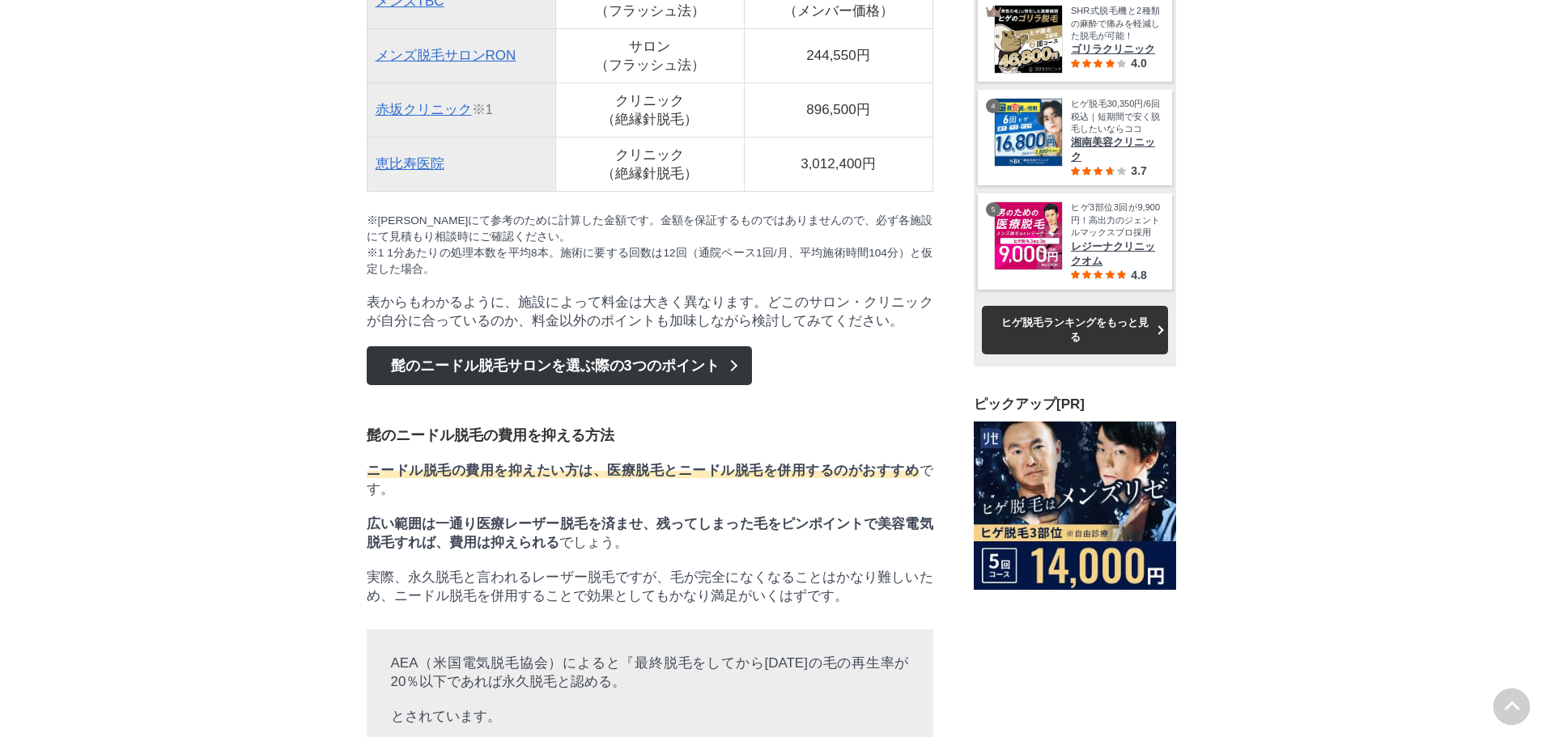
scroll to position [4290, 0]
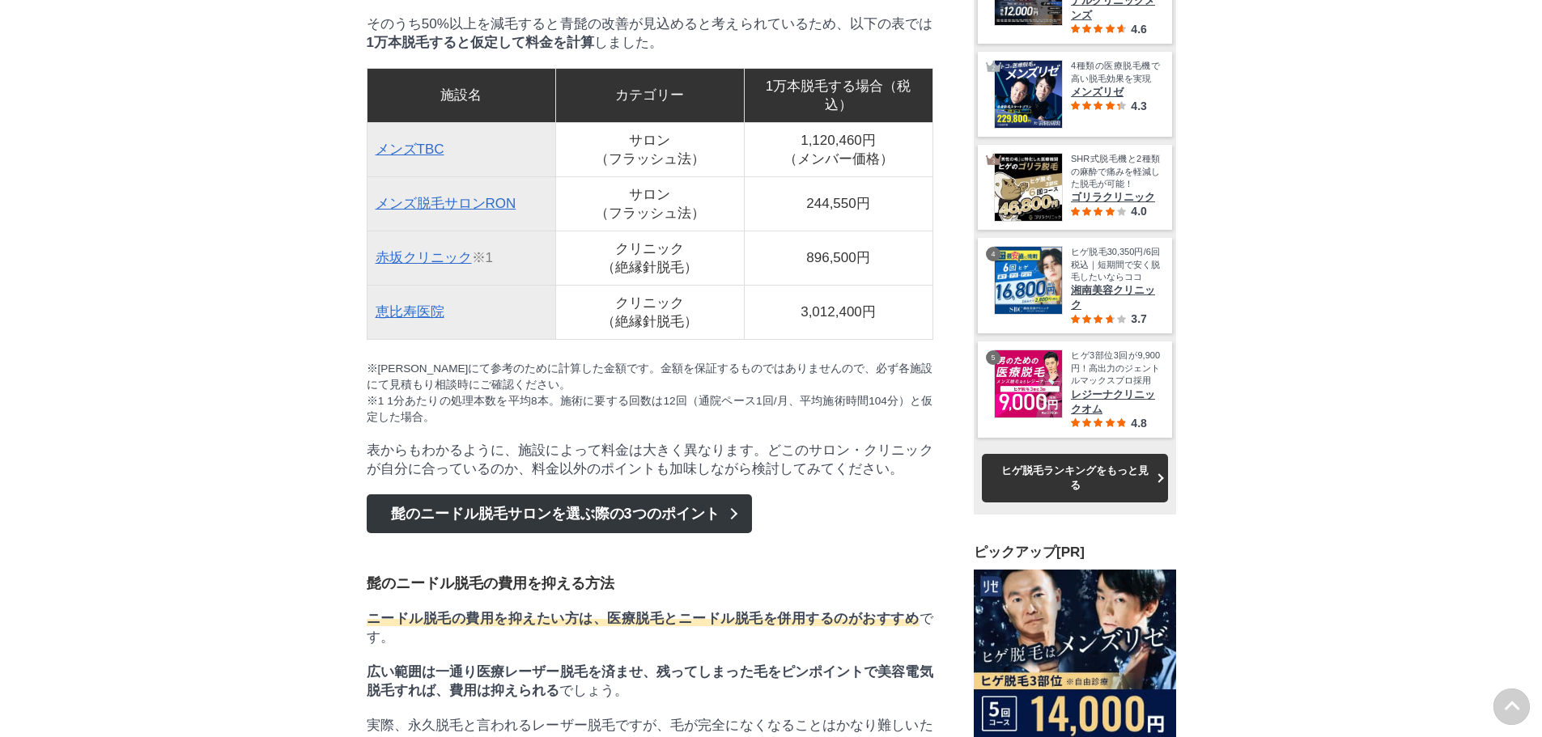
drag, startPoint x: 401, startPoint y: 114, endPoint x: 479, endPoint y: 121, distance: 78.8
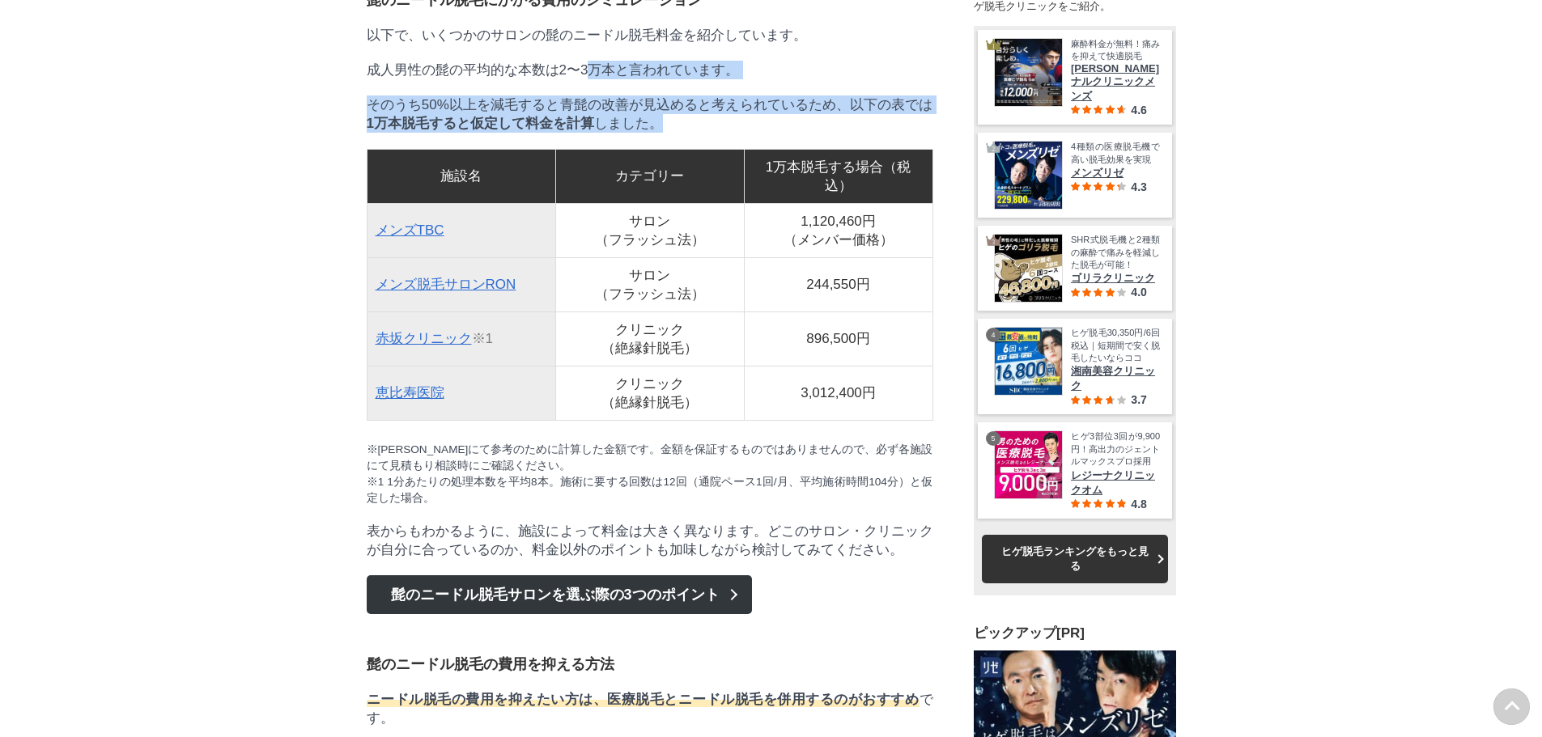
drag, startPoint x: 593, startPoint y: 259, endPoint x: 743, endPoint y: 334, distance: 167.6
click at [743, 133] on p "そのうち50%以上を減毛すると青髭の改善が見込めると考えられているため、以下の表では 1万本脱毛すると仮定して料金を計算 しました。" at bounding box center [650, 114] width 567 height 37
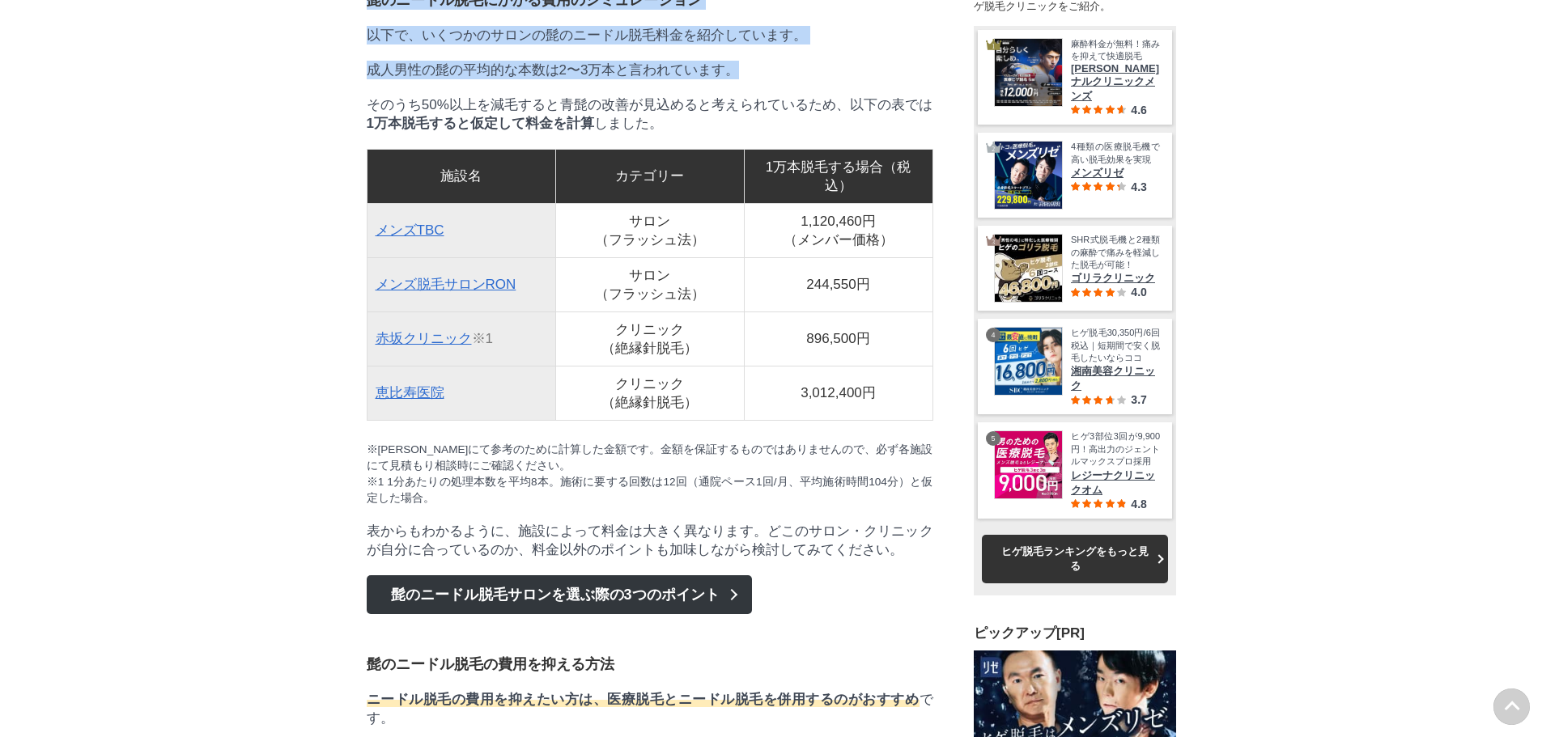
drag, startPoint x: 743, startPoint y: 334, endPoint x: 342, endPoint y: 197, distance: 423.6
drag, startPoint x: 342, startPoint y: 197, endPoint x: 749, endPoint y: 324, distance: 426.5
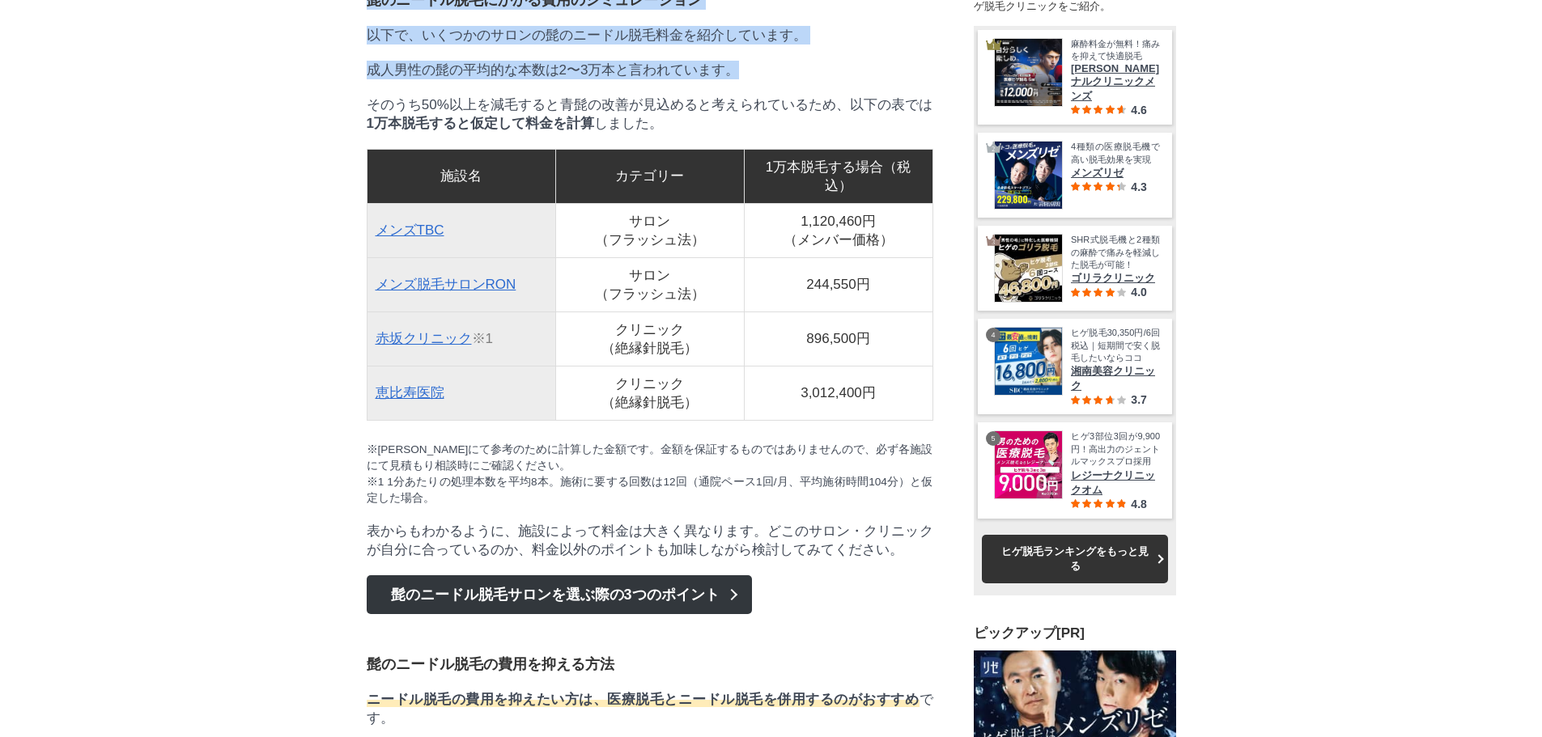
click at [749, 133] on p "そのうち50%以上を減毛すると青髭の改善が見込めると考えられているため、以下の表では 1万本脱毛すると仮定して料金を計算 しました。" at bounding box center [650, 114] width 567 height 37
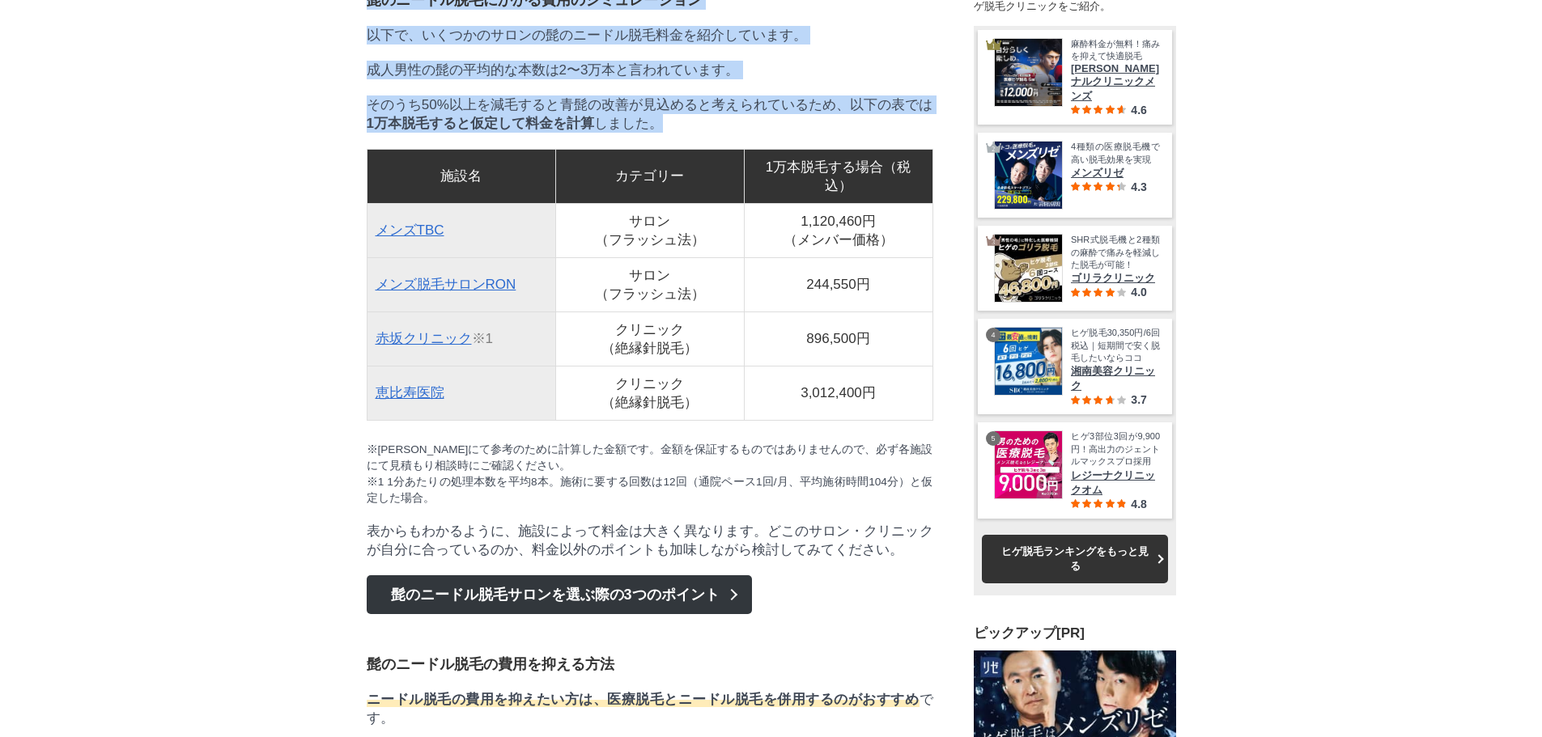
drag, startPoint x: 752, startPoint y: 333, endPoint x: 370, endPoint y: 206, distance: 402.6
click at [370, 8] on strong "髭のニードル脱毛にかかる費用" at bounding box center [469, 0] width 204 height 16
drag, startPoint x: 370, startPoint y: 206, endPoint x: 698, endPoint y: 339, distance: 353.9
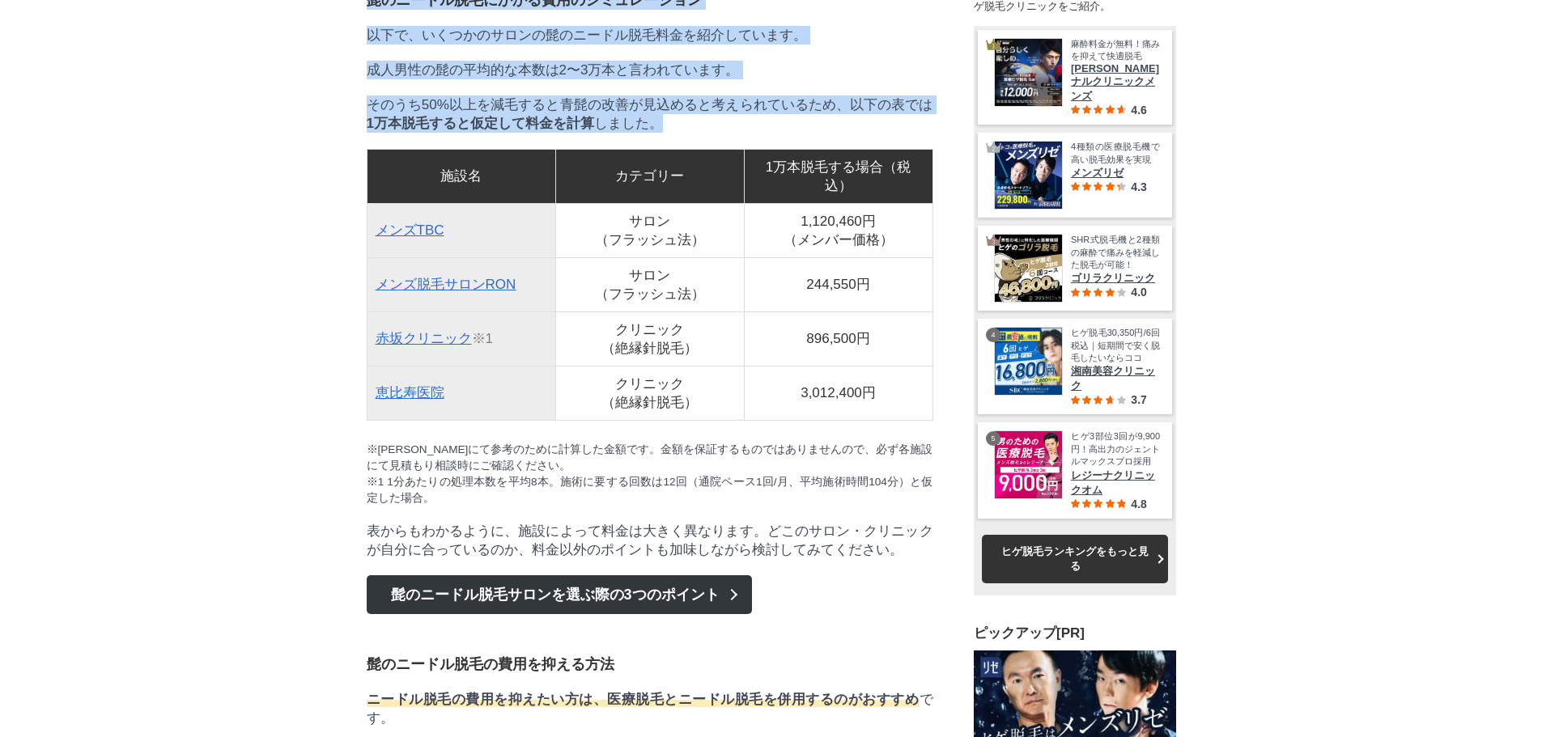
click at [698, 133] on p "そのうち50%以上を減毛すると青髭の改善が見込めると考えられているため、以下の表では 1万本脱毛すると仮定して料金を計算 しました。" at bounding box center [650, 114] width 567 height 37
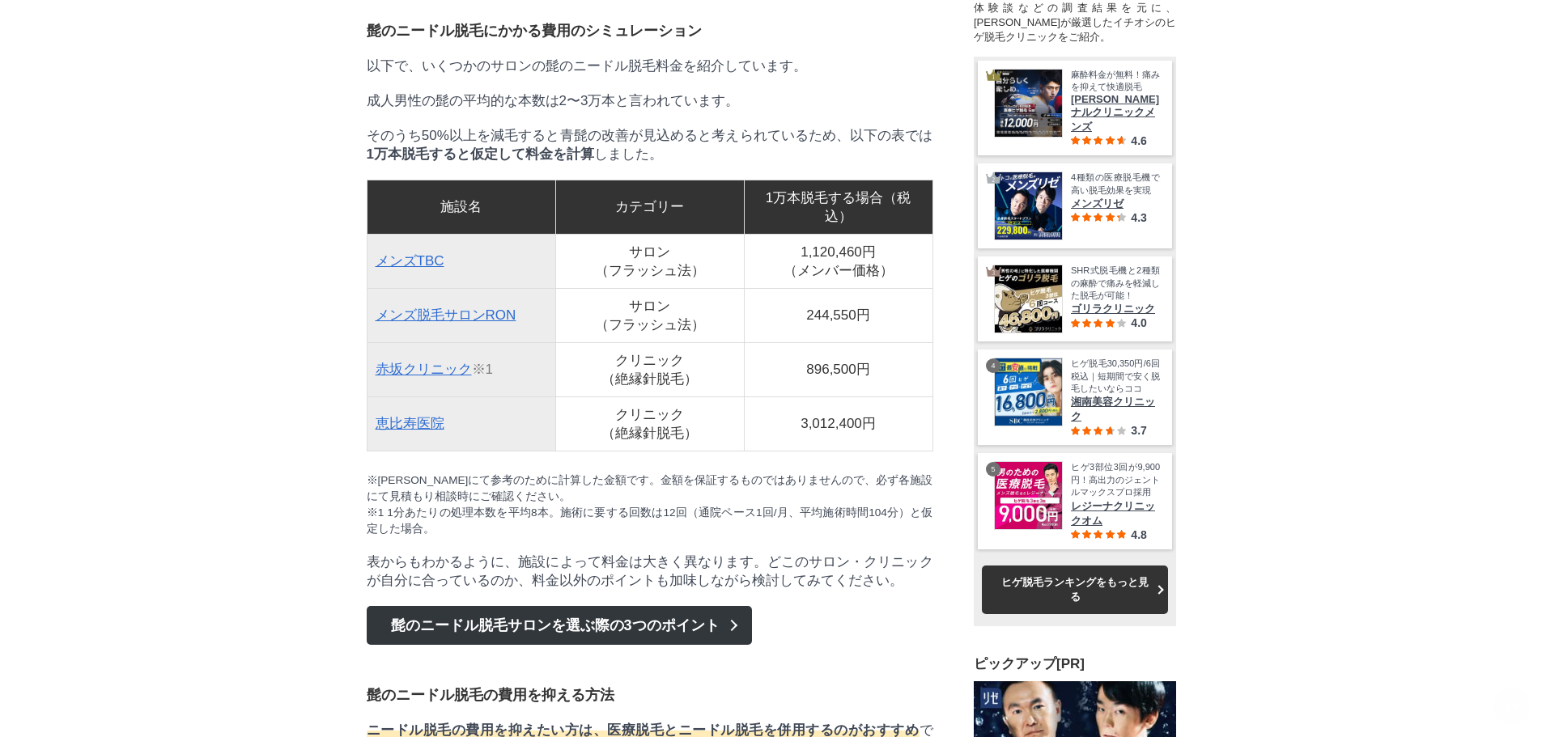
scroll to position [4128, 0]
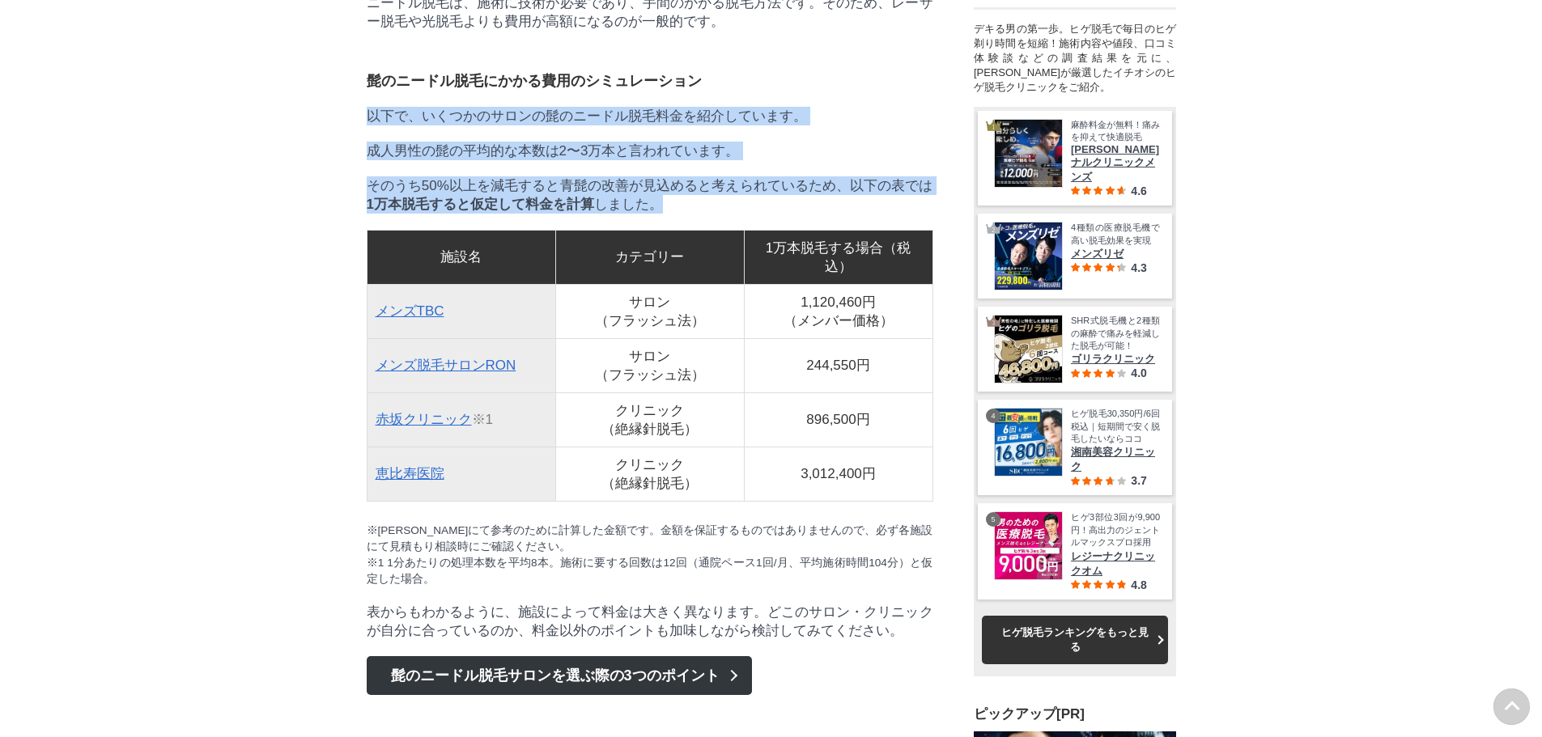
drag, startPoint x: 359, startPoint y: 293, endPoint x: 700, endPoint y: 418, distance: 363.1
click at [700, 214] on p "そのうち50%以上を減毛すると青髭の改善が見込めると考えられているため、以下の表では 1万本脱毛すると仮定して料金を計算 しました。" at bounding box center [650, 194] width 567 height 37
drag, startPoint x: 703, startPoint y: 419, endPoint x: 367, endPoint y: 274, distance: 365.8
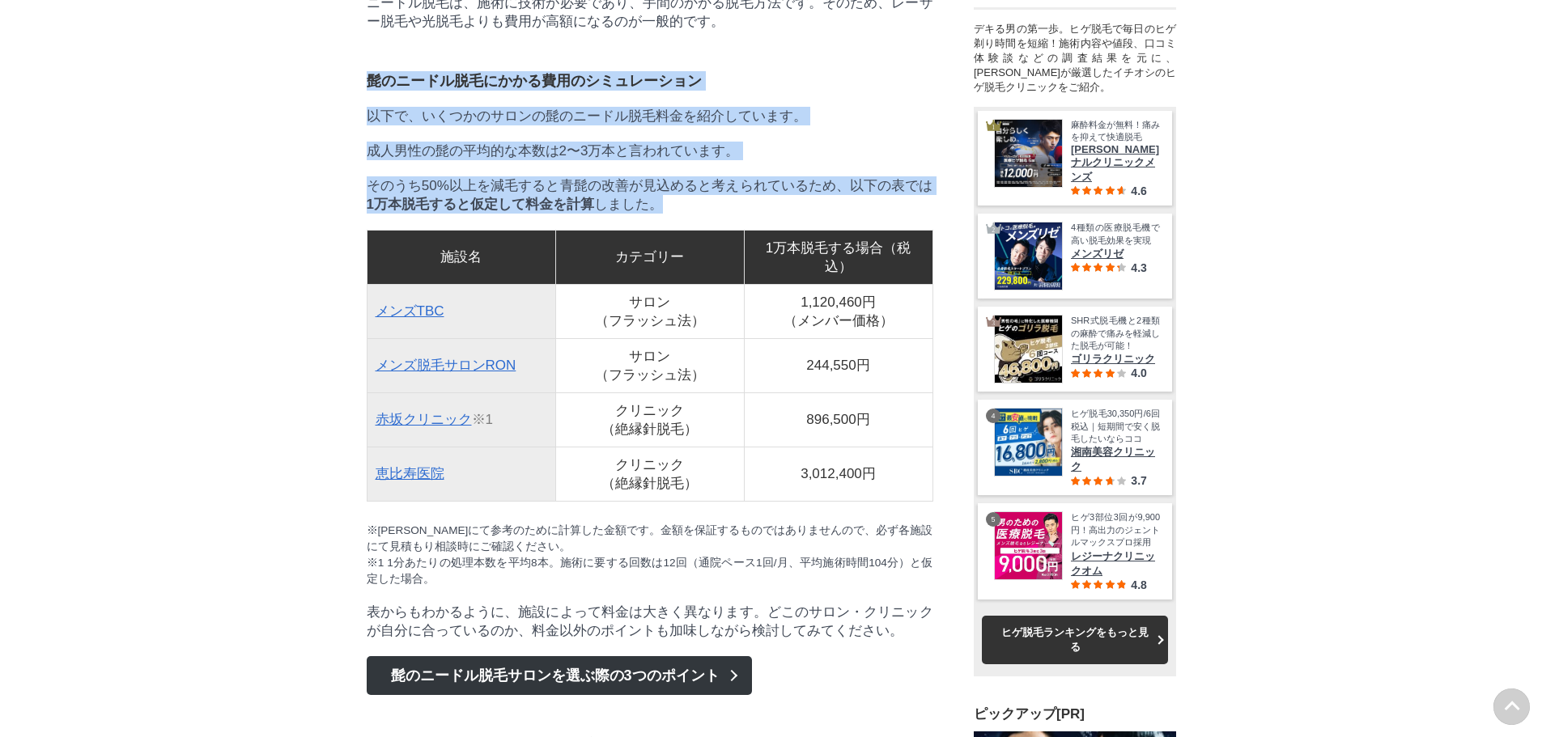
click at [367, 89] on strong "髭のニードル脱毛にかかる費用" at bounding box center [469, 81] width 204 height 16
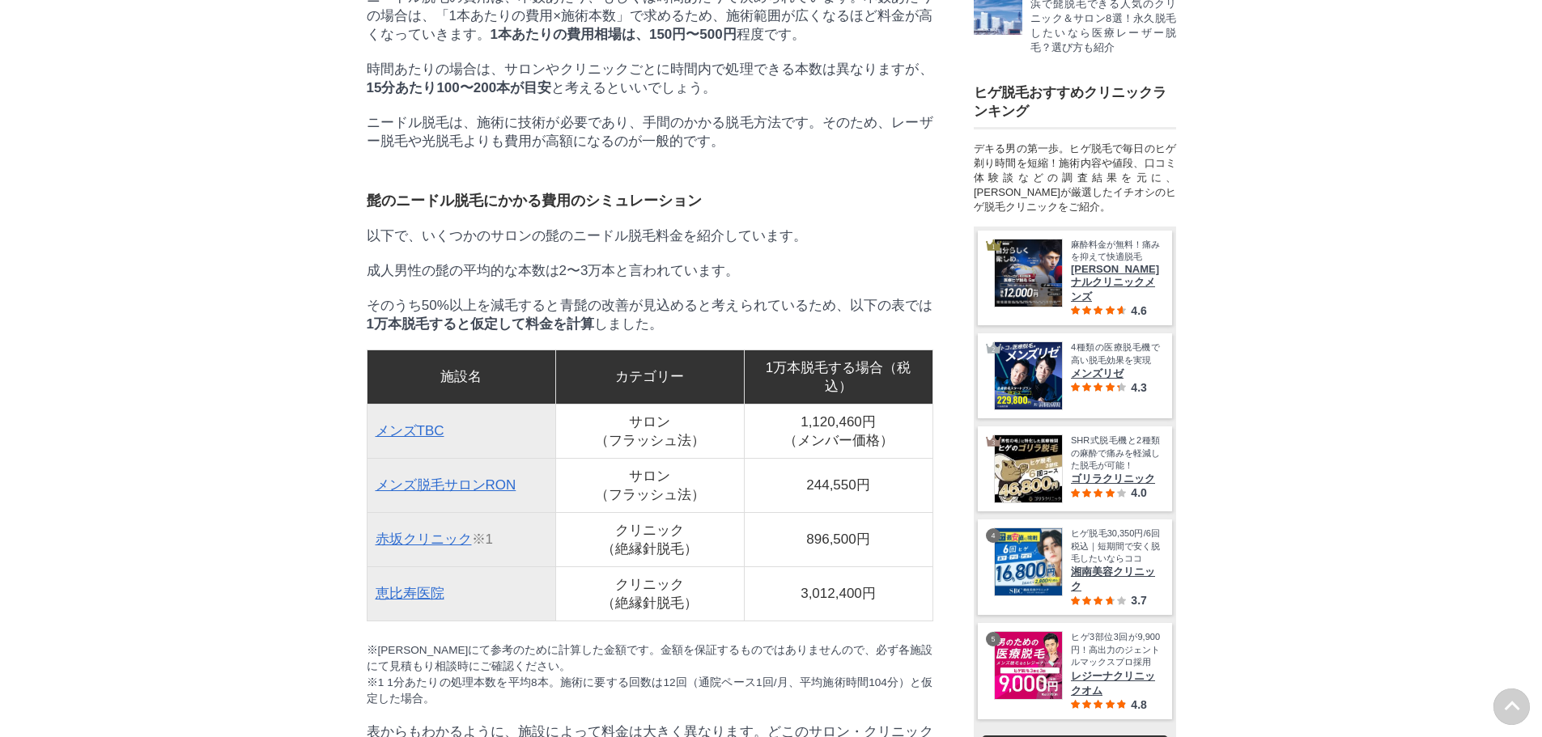
scroll to position [3966, 0]
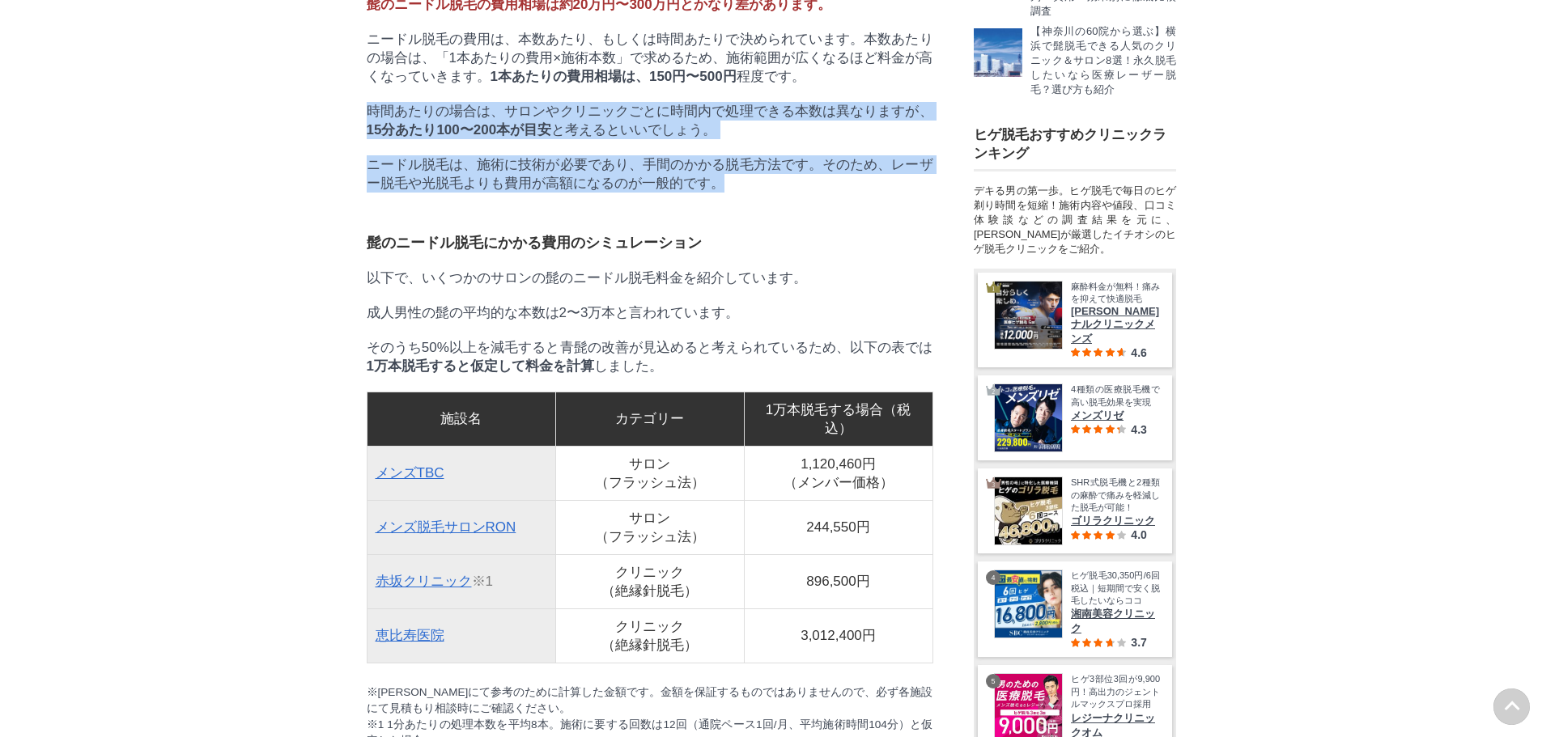
drag, startPoint x: 367, startPoint y: 274, endPoint x: 802, endPoint y: 376, distance: 447.2
click at [802, 193] on p "ニードル脱毛は、施術に技術が必要であり、手間のかかる脱毛方法です。そのため、レーザー脱毛や光脱毛よりも費用が高額になるのが一般的です。" at bounding box center [650, 173] width 567 height 37
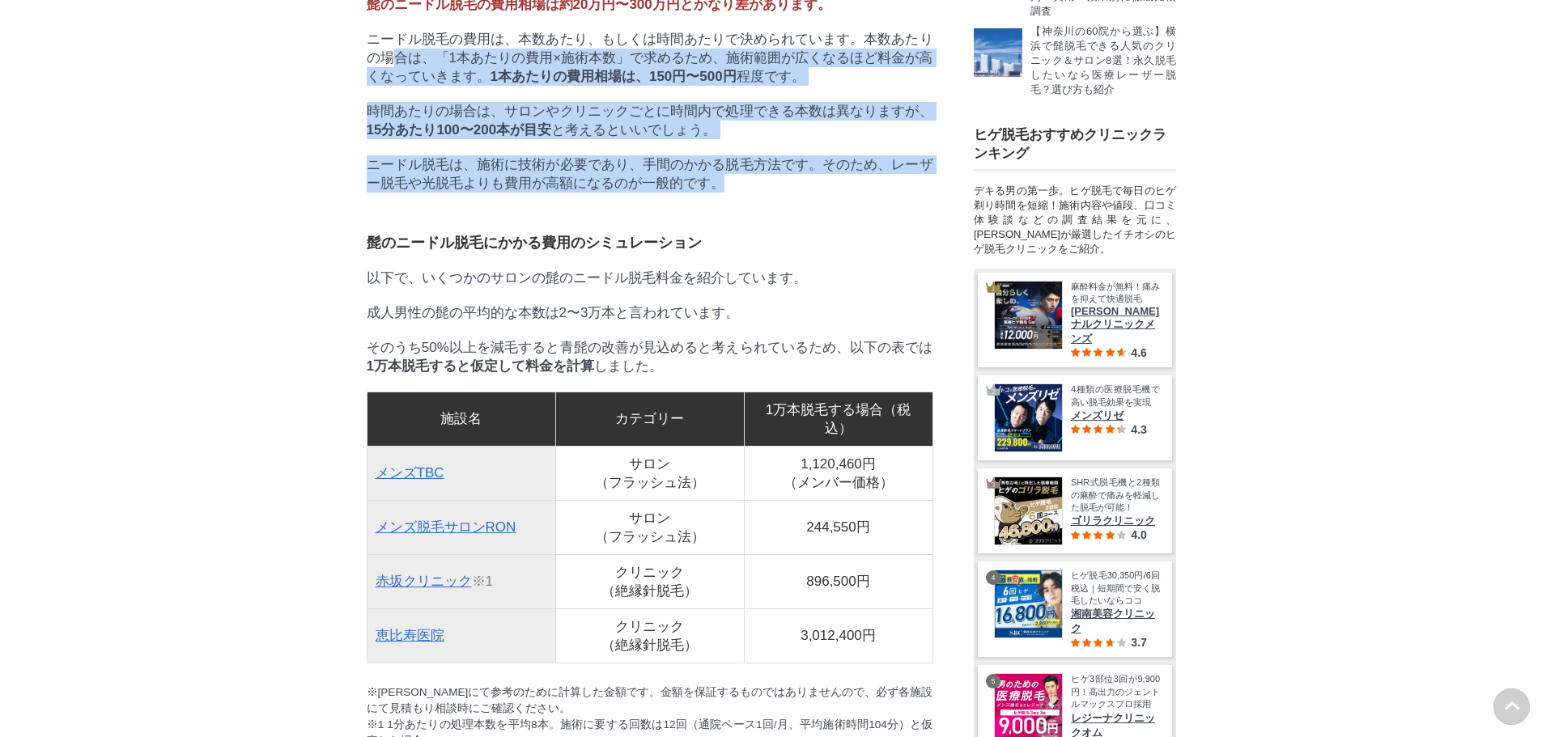
drag, startPoint x: 806, startPoint y: 380, endPoint x: 392, endPoint y: 245, distance: 435.9
click at [392, 86] on p "ニードル脱毛の費用は、本数あたり、もしくは時間あたりで決められています。本数あたりの場合は、「1本あたりの費用×施術本数」で求めるため、施術範囲が広くなるほど…" at bounding box center [650, 58] width 567 height 56
drag, startPoint x: 388, startPoint y: 245, endPoint x: 773, endPoint y: 377, distance: 407.2
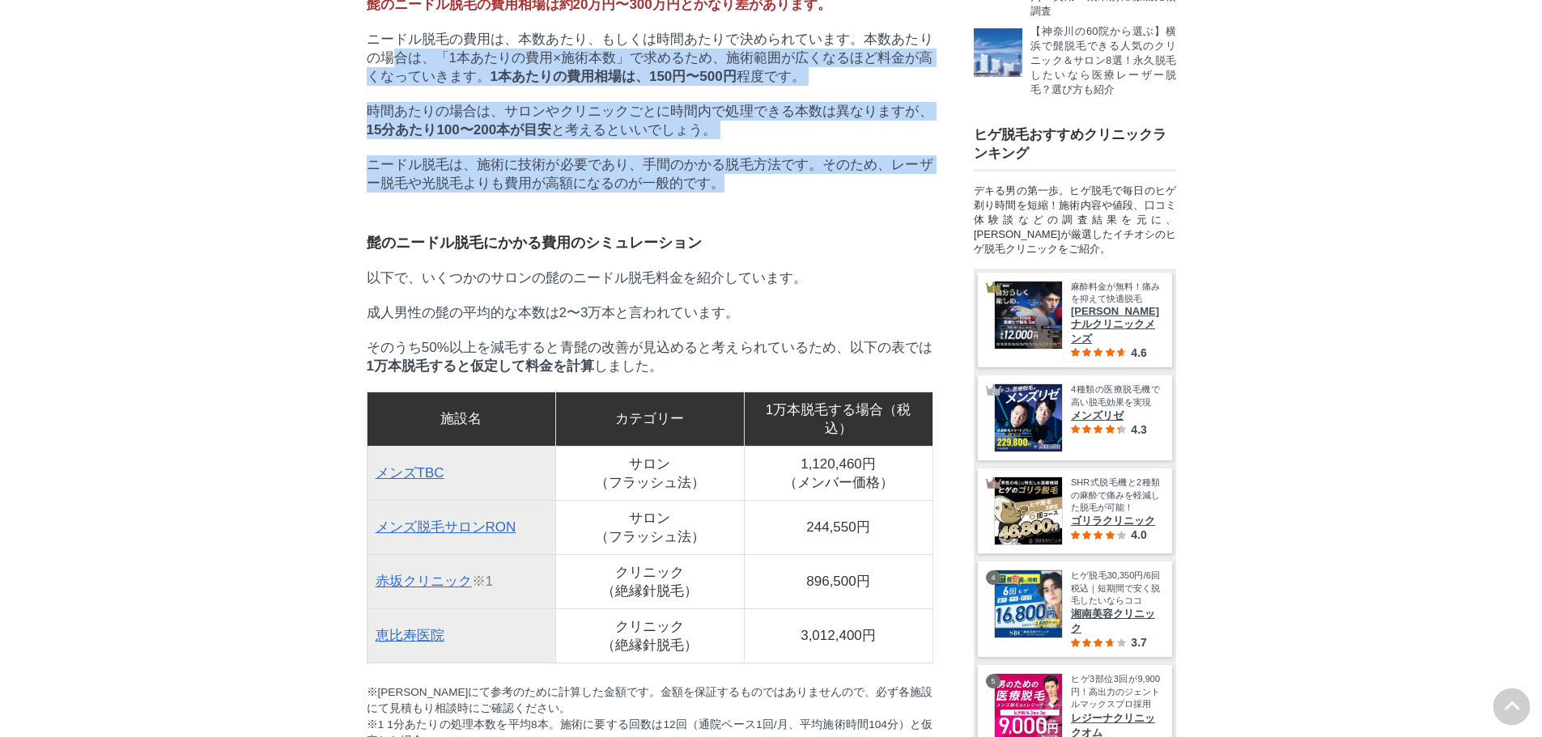
click at [773, 193] on p "ニードル脱毛は、施術に技術が必要であり、手間のかかる脱毛方法です。そのため、レーザー脱毛や光脱毛よりも費用が高額になるのが一般的です。" at bounding box center [650, 173] width 567 height 37
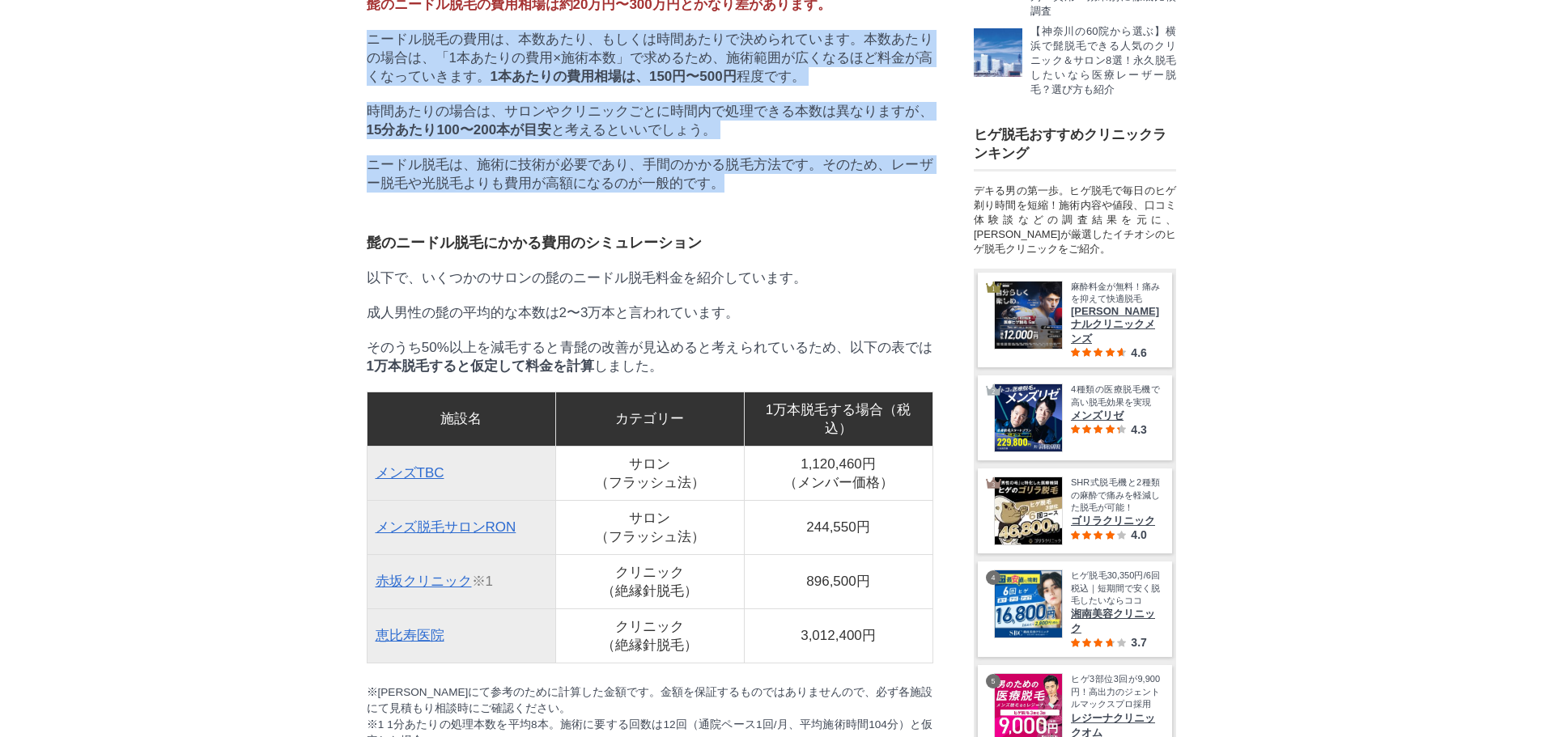
drag, startPoint x: 783, startPoint y: 380, endPoint x: 372, endPoint y: 217, distance: 441.7
click at [372, 86] on p "ニードル脱毛の費用は、本数あたり、もしくは時間あたりで決められています。本数あたりの場合は、「1本あたりの費用×施術本数」で求めるため、施術範囲が広くなるほど…" at bounding box center [650, 58] width 567 height 56
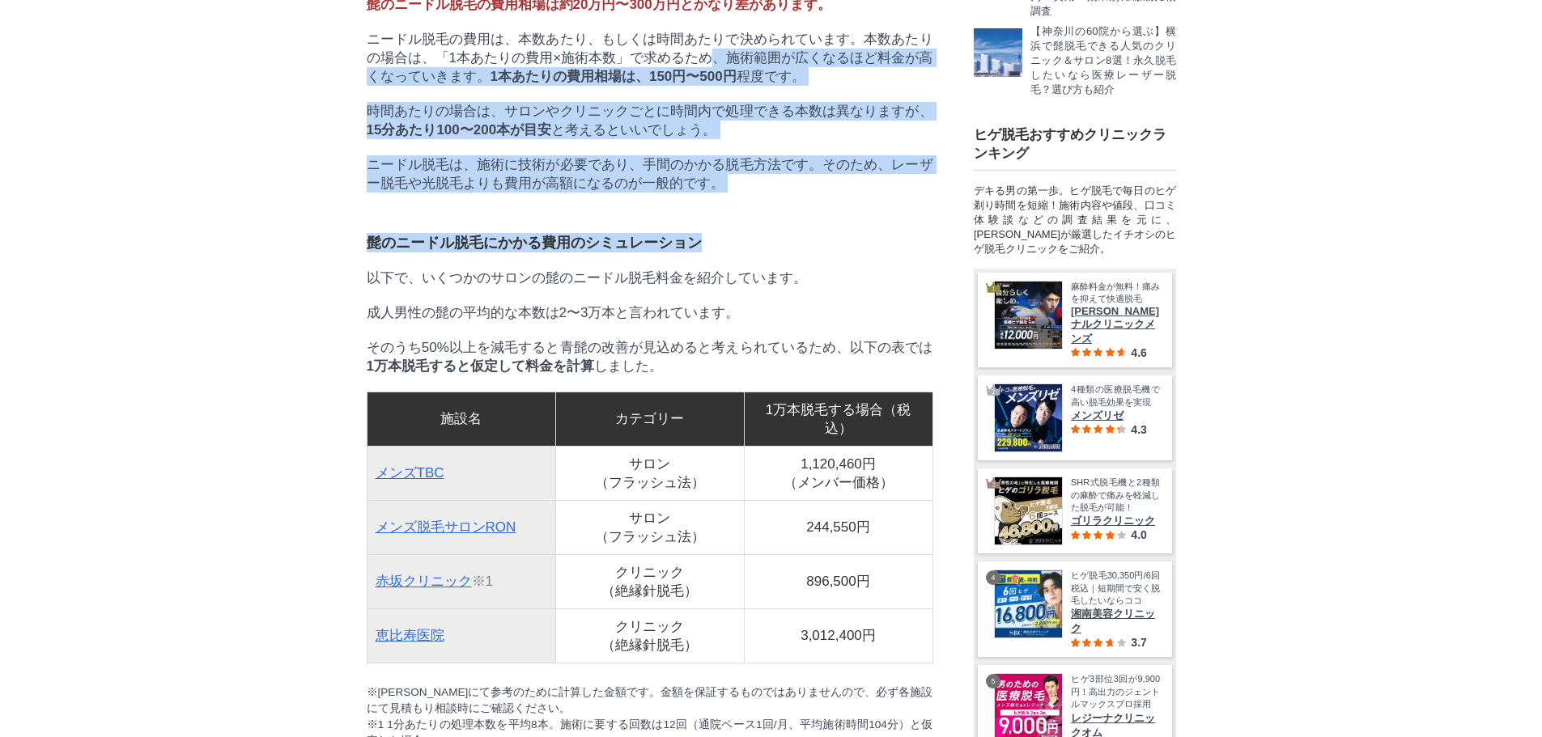
drag, startPoint x: 707, startPoint y: 226, endPoint x: 778, endPoint y: 402, distance: 190.0
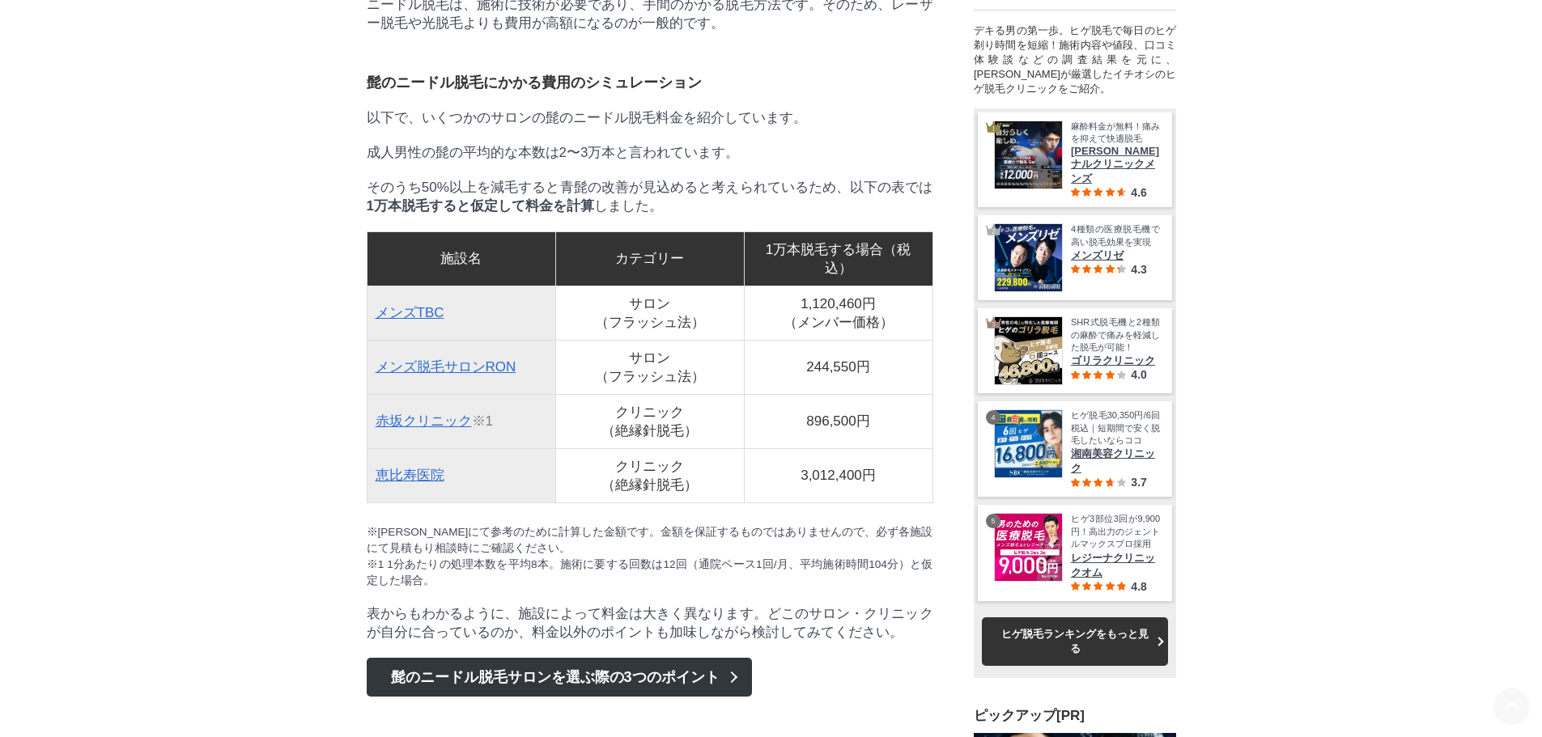
scroll to position [4128, 0]
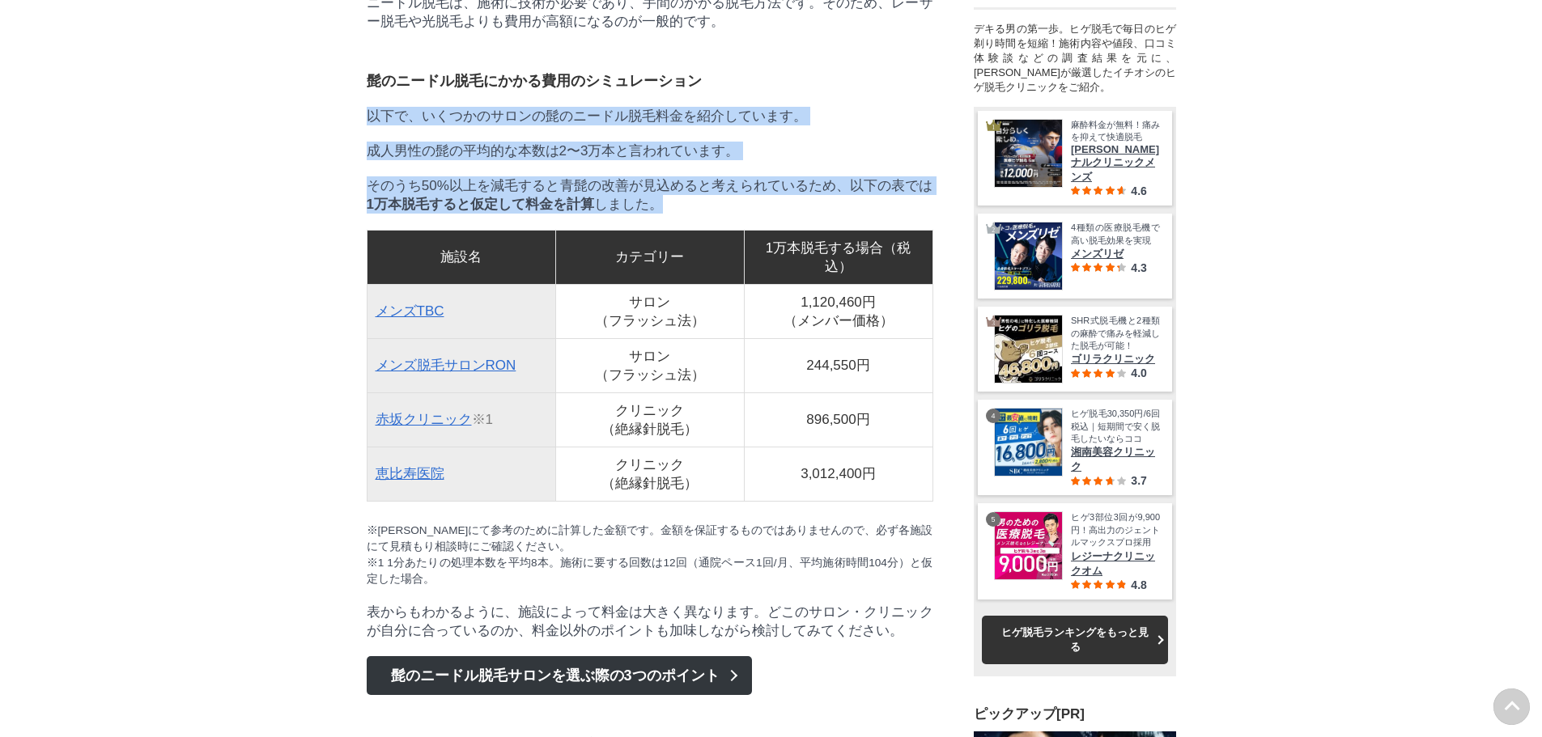
drag, startPoint x: 770, startPoint y: 234, endPoint x: 779, endPoint y: 431, distance: 197.7
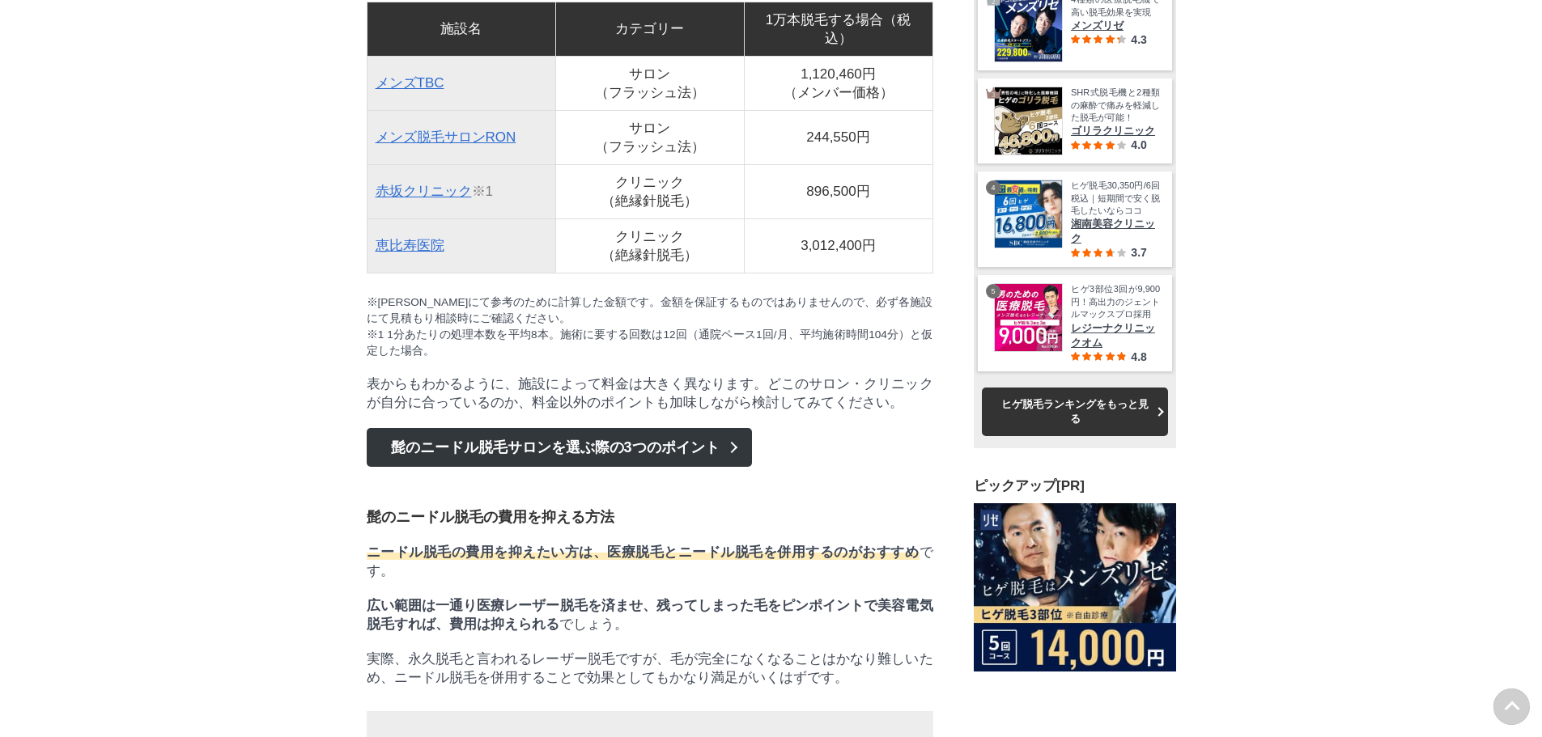
scroll to position [4370, 0]
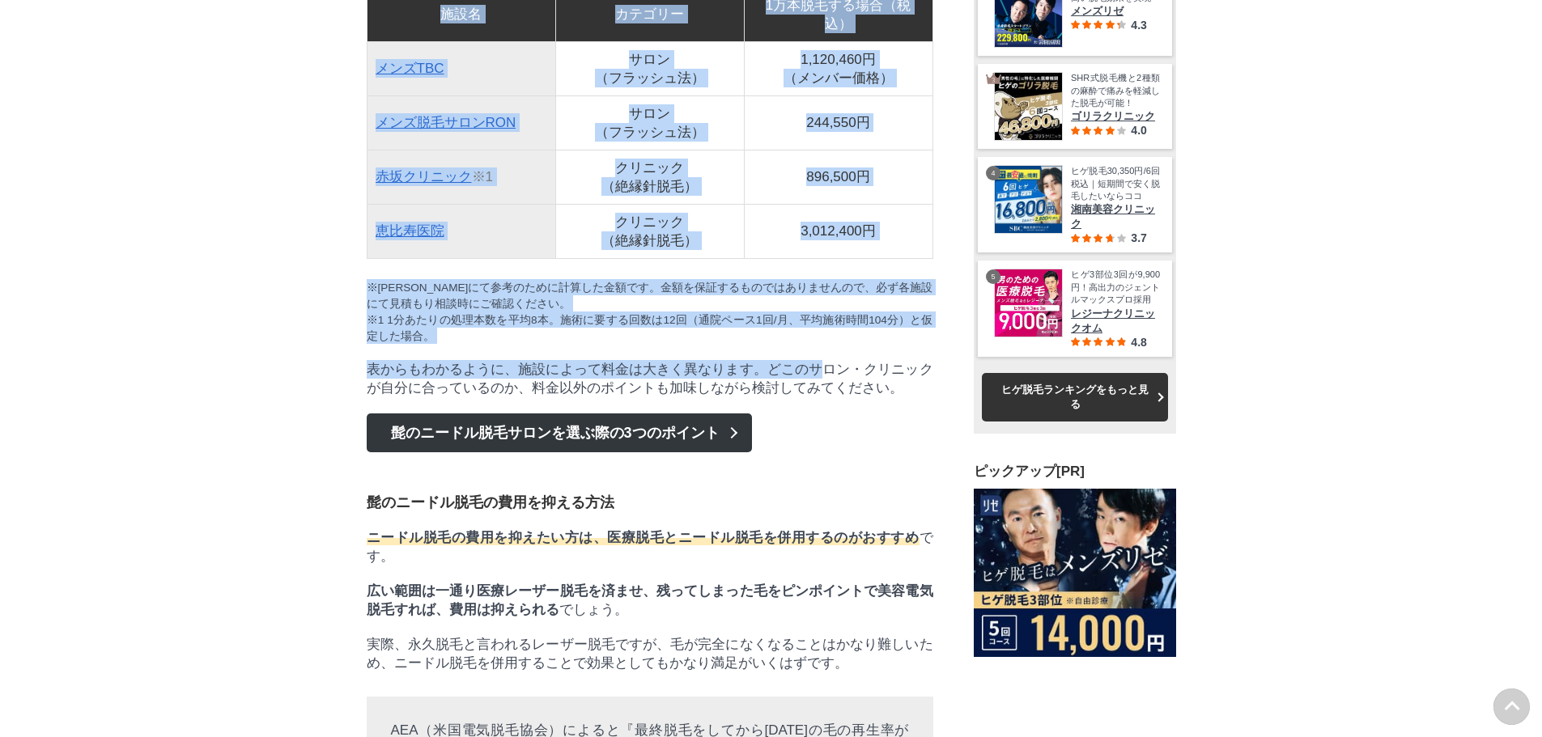
drag, startPoint x: 379, startPoint y: 211, endPoint x: 821, endPoint y: 601, distance: 590.1
